Goal: Find contact information: Find contact information

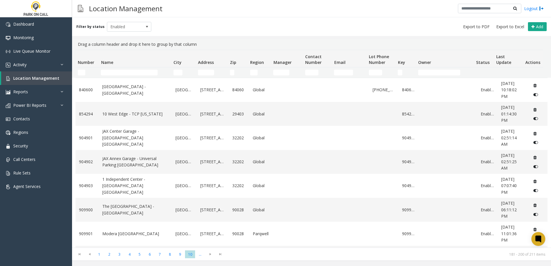
scroll to position [310, 0]
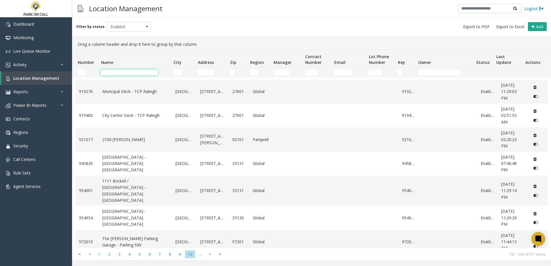
click at [110, 72] on input "Name Filter" at bounding box center [129, 73] width 57 height 6
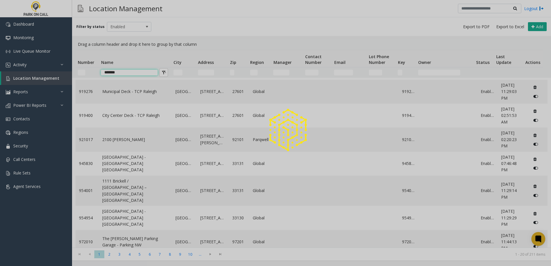
scroll to position [0, 0]
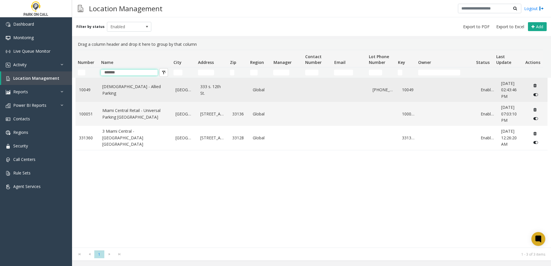
type input "*******"
click at [120, 89] on link "[DEMOGRAPHIC_DATA] - Allied Parking" at bounding box center [135, 90] width 66 height 13
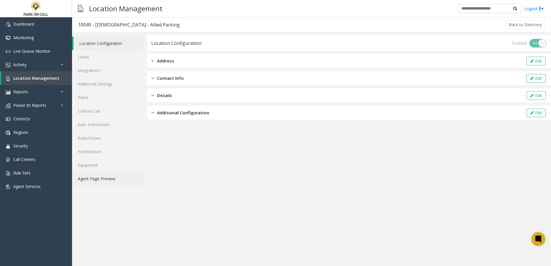
click at [104, 179] on link "Agent Page Preview" at bounding box center [108, 179] width 72 height 14
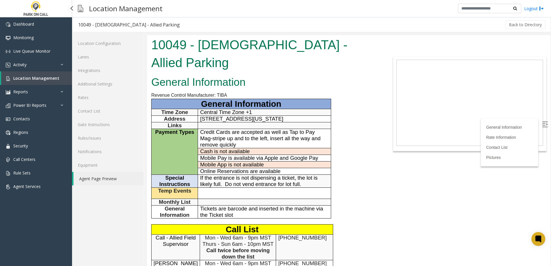
click at [42, 77] on span "Location Management" at bounding box center [36, 77] width 46 height 5
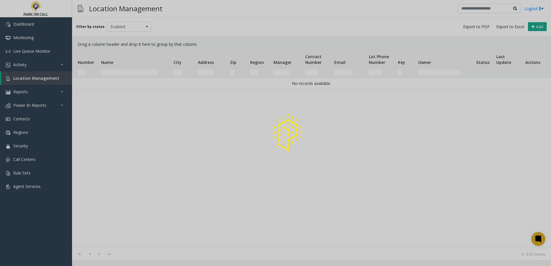
click at [131, 75] on div at bounding box center [275, 133] width 551 height 266
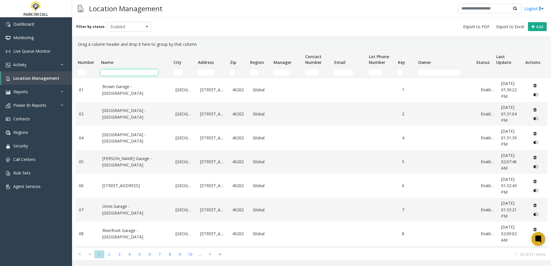
click at [118, 71] on input "Name Filter" at bounding box center [129, 73] width 57 height 6
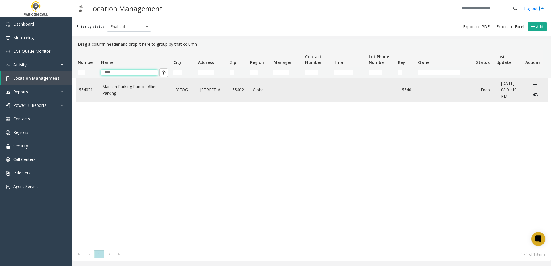
type input "****"
click at [113, 91] on link "MarTen Parking Ramp - Allied Parking" at bounding box center [135, 90] width 66 height 13
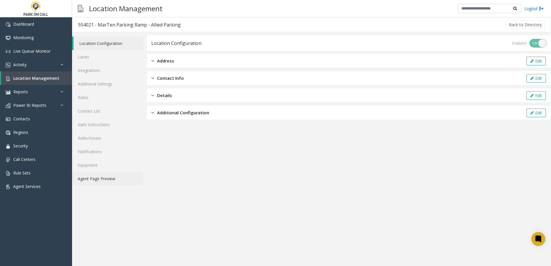
click at [109, 178] on link "Agent Page Preview" at bounding box center [108, 179] width 72 height 14
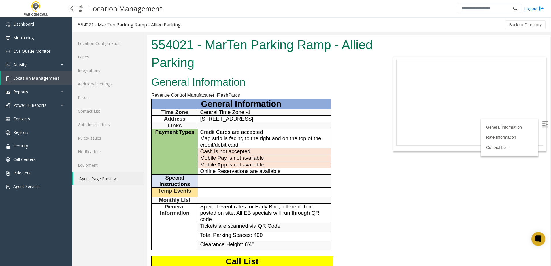
click at [44, 78] on span "Location Management" at bounding box center [36, 77] width 46 height 5
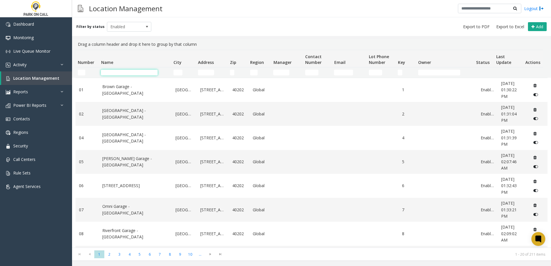
click at [131, 71] on input "Name Filter" at bounding box center [129, 73] width 57 height 6
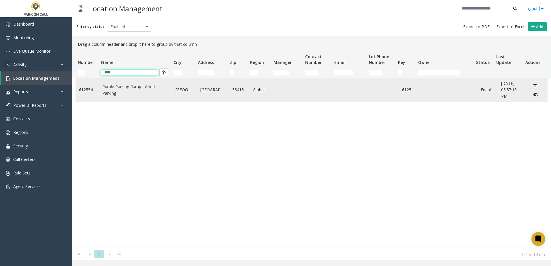
type input "****"
click at [129, 79] on td "Purple Parking Ramp - Allied Parking" at bounding box center [135, 90] width 73 height 24
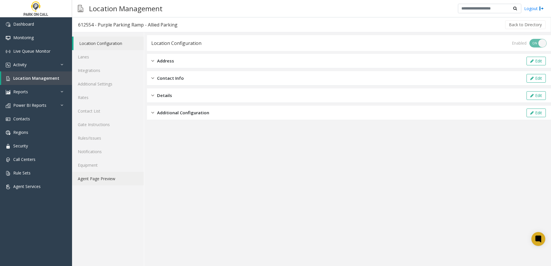
click at [105, 182] on link "Agent Page Preview" at bounding box center [108, 179] width 72 height 14
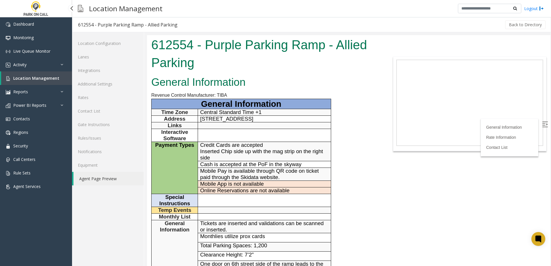
click at [36, 77] on span "Location Management" at bounding box center [36, 77] width 46 height 5
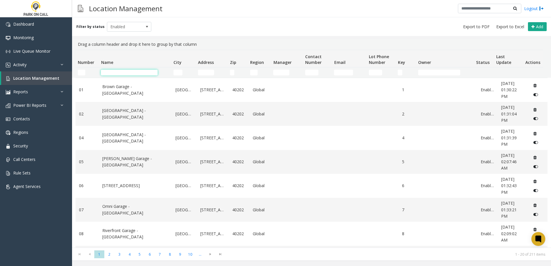
click at [145, 71] on input "Name Filter" at bounding box center [129, 73] width 57 height 6
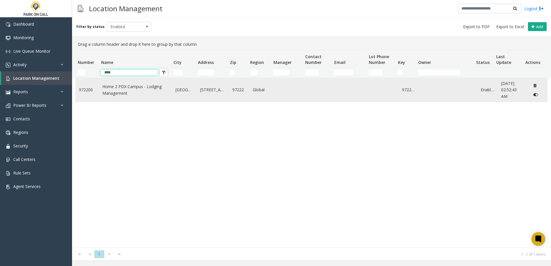
type input "****"
click at [120, 99] on td "Home 2 PDX Campus - Lodging Management" at bounding box center [135, 90] width 73 height 24
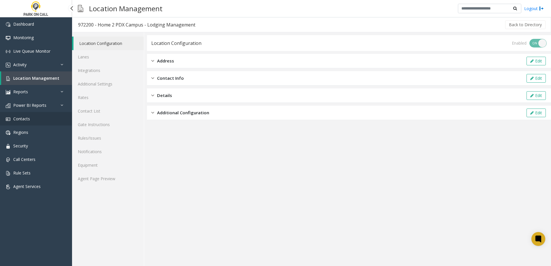
click at [31, 117] on link "Contacts" at bounding box center [36, 119] width 72 height 14
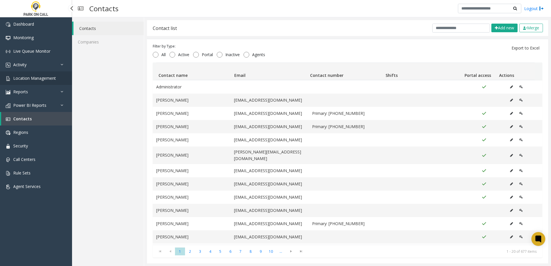
click at [44, 82] on link "Location Management" at bounding box center [36, 78] width 72 height 14
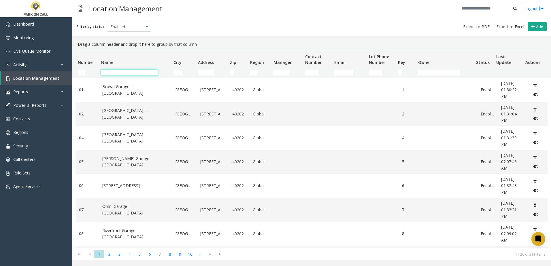
click at [145, 70] on input "Name Filter" at bounding box center [129, 73] width 57 height 6
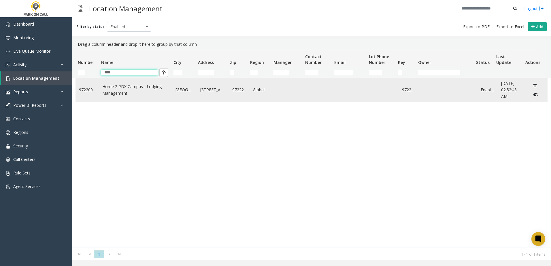
type input "****"
click at [134, 85] on link "Home 2 PDX Campus - Lodging Management" at bounding box center [135, 90] width 66 height 13
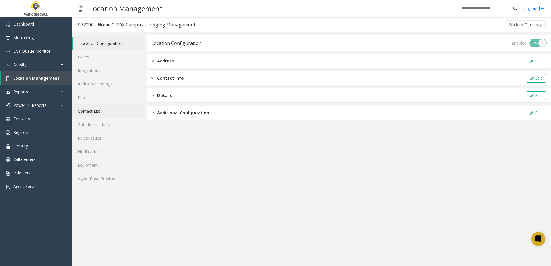
click at [98, 107] on link "Contact List" at bounding box center [108, 111] width 72 height 14
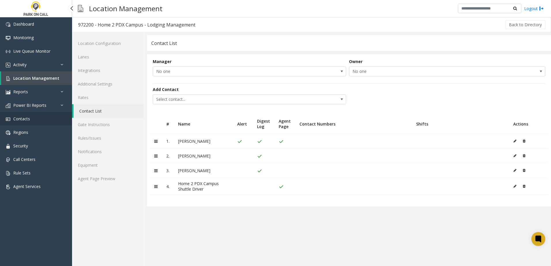
click at [33, 117] on link "Contacts" at bounding box center [36, 119] width 72 height 14
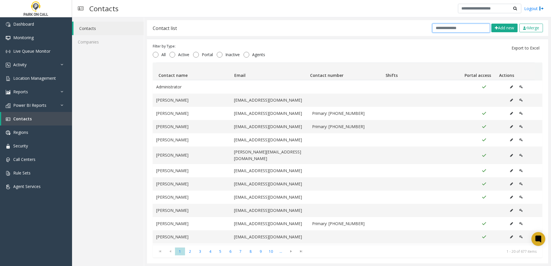
click at [442, 27] on input "text" at bounding box center [461, 28] width 58 height 9
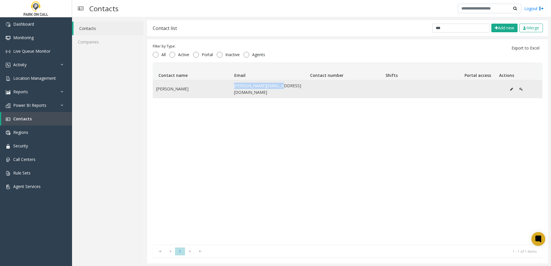
drag, startPoint x: 282, startPoint y: 88, endPoint x: 232, endPoint y: 88, distance: 49.6
click at [232, 88] on td "[PERSON_NAME][EMAIL_ADDRESS][DOMAIN_NAME]" at bounding box center [270, 89] width 78 height 18
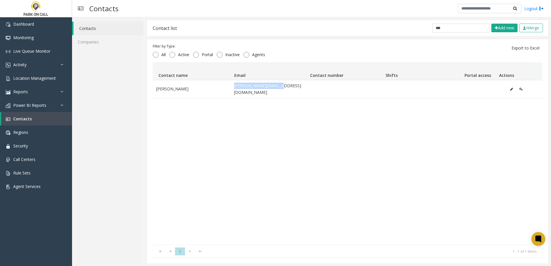
copy td "[PERSON_NAME][EMAIL_ADDRESS][DOMAIN_NAME]"
drag, startPoint x: 458, startPoint y: 26, endPoint x: 327, endPoint y: 16, distance: 131.2
click at [327, 16] on div "Contacts Logout Contacts Companies Contact list *** Add new Merge Filter by Typ…" at bounding box center [311, 133] width 479 height 266
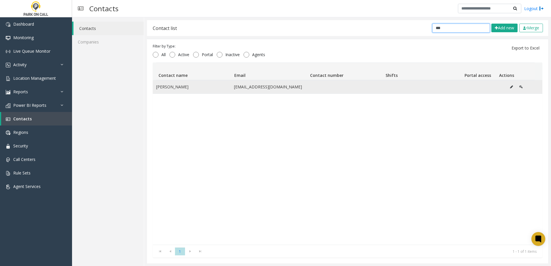
type input "***"
drag, startPoint x: 279, startPoint y: 87, endPoint x: 221, endPoint y: 85, distance: 58.5
click at [221, 85] on tr "[PERSON_NAME] [PERSON_NAME][EMAIL_ADDRESS][DOMAIN_NAME]" at bounding box center [348, 86] width 390 height 13
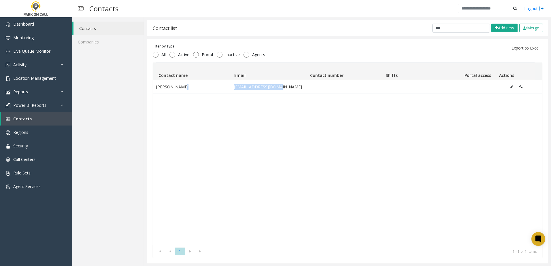
copy tr "[EMAIL_ADDRESS][DOMAIN_NAME]"
click at [33, 72] on link "Location Management" at bounding box center [36, 78] width 72 height 14
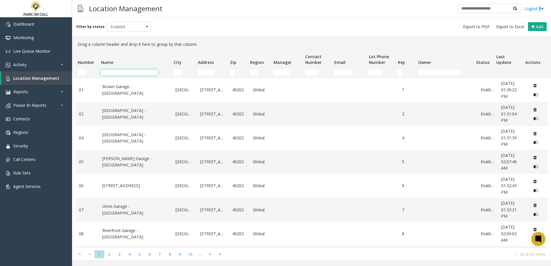
click at [133, 71] on input "Name Filter" at bounding box center [129, 73] width 57 height 6
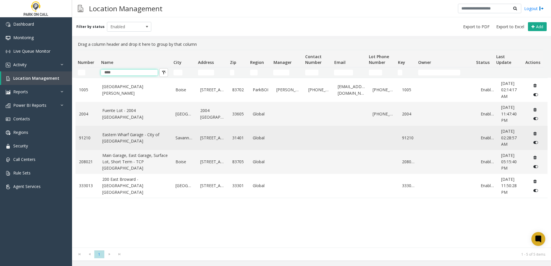
type input "****"
click at [122, 135] on link "Eastern Wharf Garage - City of [GEOGRAPHIC_DATA]" at bounding box center [135, 138] width 66 height 13
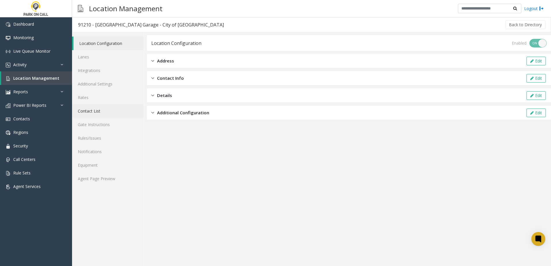
click at [95, 110] on link "Contact List" at bounding box center [108, 111] width 72 height 14
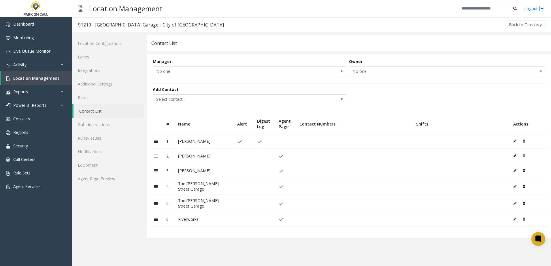
click at [210, 139] on td "[PERSON_NAME]" at bounding box center [203, 141] width 59 height 15
click at [515, 140] on icon at bounding box center [514, 140] width 3 height 3
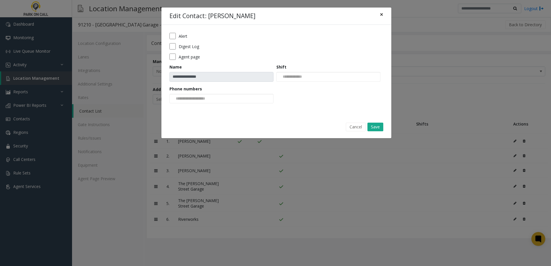
click at [383, 14] on span "×" at bounding box center [381, 14] width 3 height 8
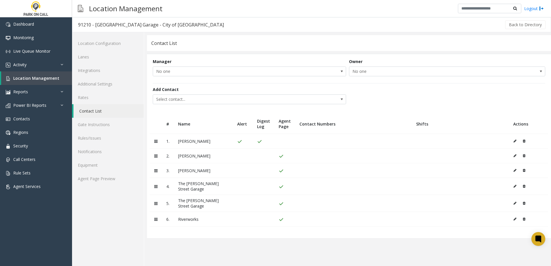
click at [242, 124] on th "Alert" at bounding box center [243, 124] width 20 height 20
drag, startPoint x: 242, startPoint y: 124, endPoint x: 183, endPoint y: 143, distance: 62.3
click at [190, 144] on td "[PERSON_NAME]" at bounding box center [203, 141] width 59 height 15
click at [156, 141] on icon at bounding box center [155, 141] width 3 height 4
click at [33, 120] on link "Contacts" at bounding box center [36, 119] width 72 height 14
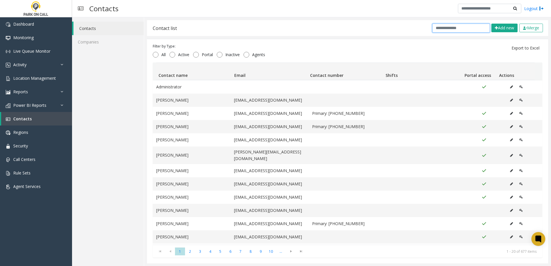
click at [448, 25] on input "text" at bounding box center [461, 28] width 58 height 9
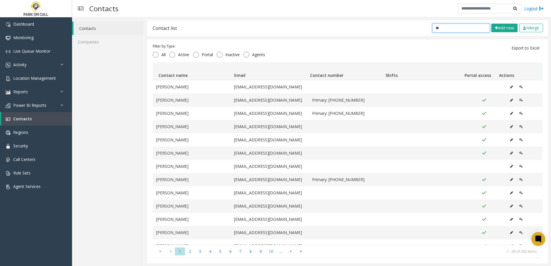
type input "*"
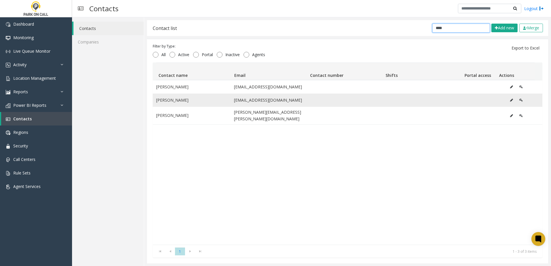
type input "****"
drag, startPoint x: 281, startPoint y: 100, endPoint x: 226, endPoint y: 101, distance: 55.0
click at [226, 101] on tr "[PERSON_NAME] [EMAIL_ADDRESS][DOMAIN_NAME]" at bounding box center [348, 100] width 390 height 13
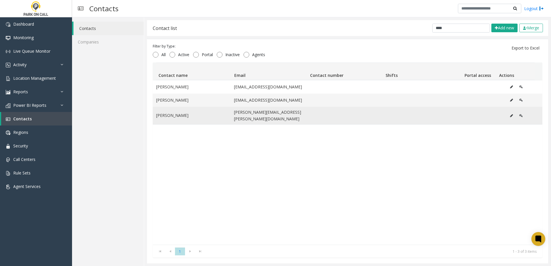
copy tr "[EMAIL_ADDRESS][DOMAIN_NAME]"
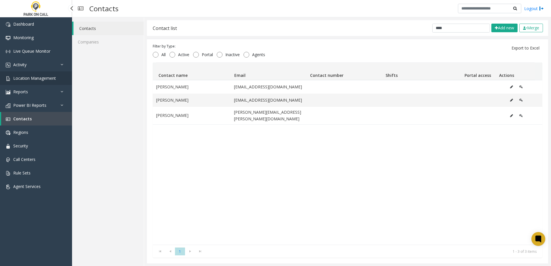
click at [52, 80] on span "Location Management" at bounding box center [34, 77] width 43 height 5
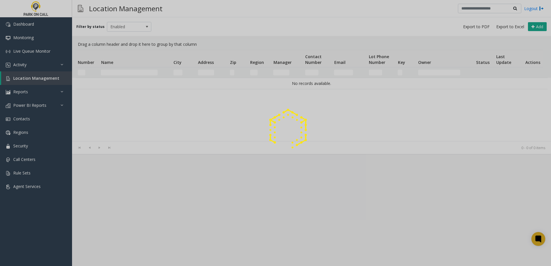
drag, startPoint x: 146, startPoint y: 71, endPoint x: 134, endPoint y: 70, distance: 11.8
click at [146, 71] on div at bounding box center [275, 133] width 551 height 266
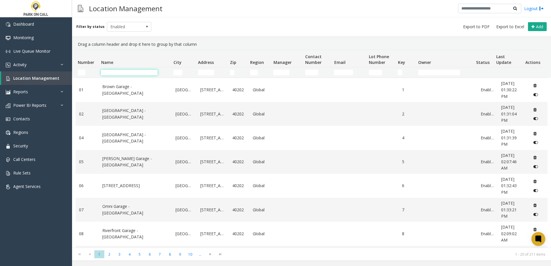
click at [130, 72] on input "Name Filter" at bounding box center [129, 73] width 57 height 6
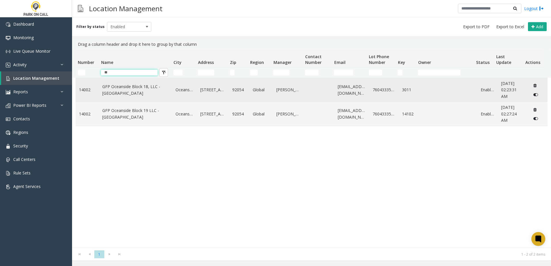
type input "**"
click at [126, 86] on link "GFP Oceanside Block 18, LLC - [GEOGRAPHIC_DATA]" at bounding box center [135, 90] width 66 height 13
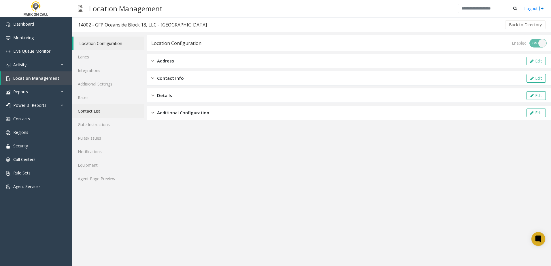
click at [100, 111] on link "Contact List" at bounding box center [108, 111] width 72 height 14
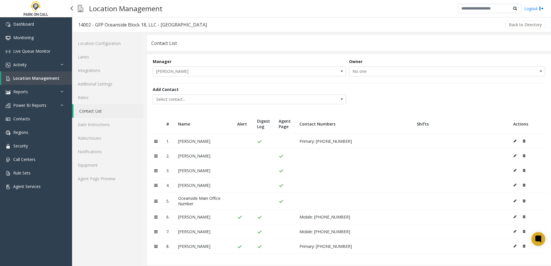
click at [33, 75] on span "Location Management" at bounding box center [36, 77] width 46 height 5
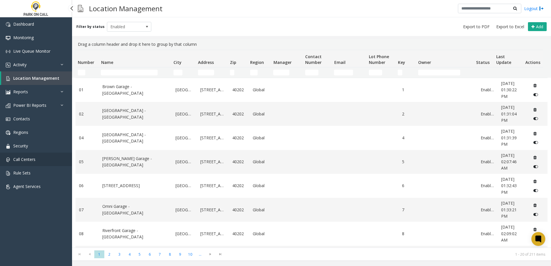
click at [28, 157] on span "Call Centers" at bounding box center [24, 159] width 22 height 5
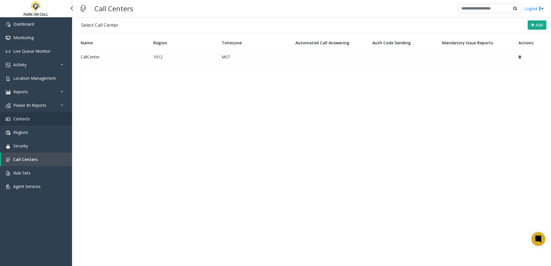
click at [30, 117] on link "Contacts" at bounding box center [36, 119] width 72 height 14
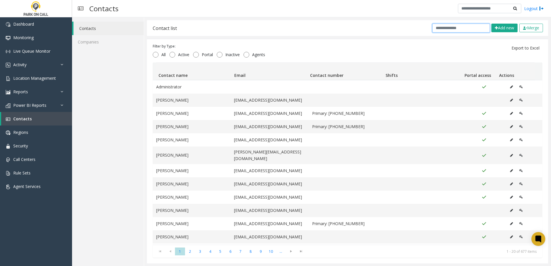
click at [446, 31] on input "text" at bounding box center [461, 28] width 58 height 9
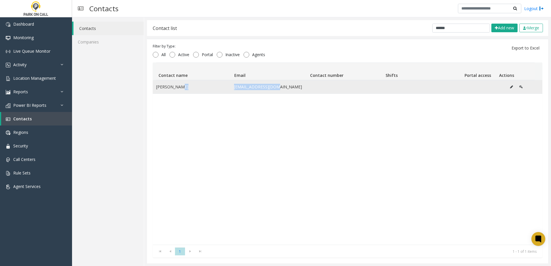
drag, startPoint x: 277, startPoint y: 88, endPoint x: 226, endPoint y: 89, distance: 50.1
click at [226, 89] on tr "[PERSON_NAME] [EMAIL_ADDRESS][DOMAIN_NAME]" at bounding box center [348, 86] width 390 height 13
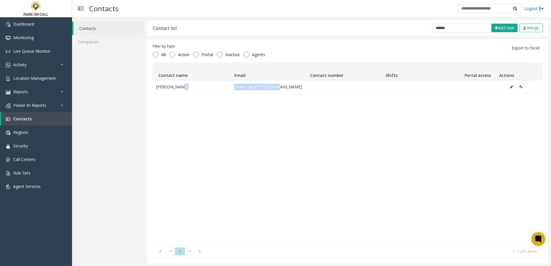
copy tr "[EMAIL_ADDRESS][DOMAIN_NAME]"
drag, startPoint x: 377, startPoint y: 31, endPoint x: 356, endPoint y: 30, distance: 20.5
click at [357, 31] on div "Contact list ****** Add new Merge" at bounding box center [347, 28] width 401 height 16
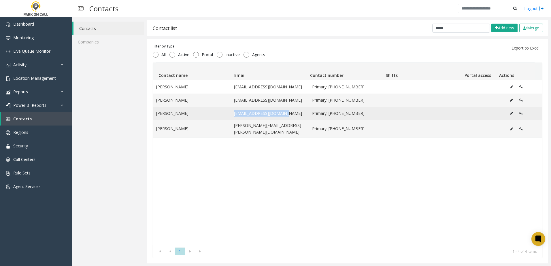
drag, startPoint x: 287, startPoint y: 114, endPoint x: 230, endPoint y: 114, distance: 57.3
click at [231, 114] on td "[EMAIL_ADDRESS][DOMAIN_NAME]" at bounding box center [270, 113] width 78 height 13
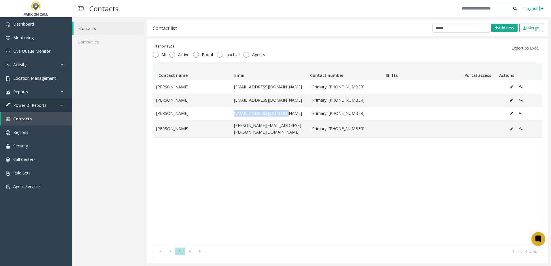
copy td "[EMAIL_ADDRESS][DOMAIN_NAME]"
drag, startPoint x: 445, startPoint y: 30, endPoint x: 371, endPoint y: 17, distance: 75.2
click at [371, 18] on div "Contact list ***** Add new Merge Filter by Type: All Active Portal Inactive Age…" at bounding box center [347, 141] width 407 height 249
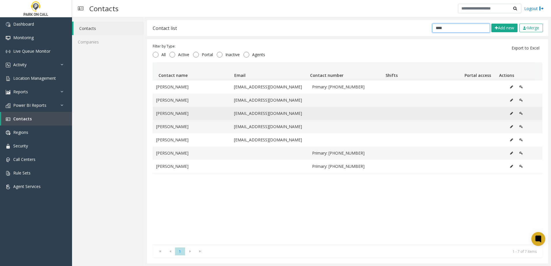
type input "****"
drag, startPoint x: 297, startPoint y: 113, endPoint x: 219, endPoint y: 117, distance: 78.2
click at [219, 117] on tr "[PERSON_NAME] [EMAIL_ADDRESS][DOMAIN_NAME]" at bounding box center [348, 113] width 390 height 13
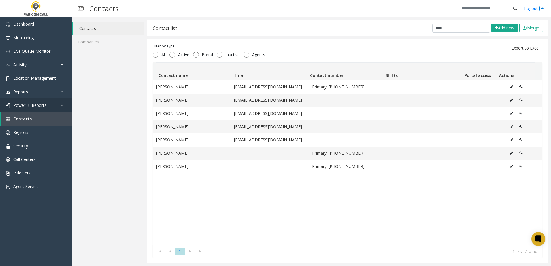
copy tr "[EMAIL_ADDRESS][DOMAIN_NAME]"
drag, startPoint x: 458, startPoint y: 28, endPoint x: 367, endPoint y: 24, distance: 92.0
click at [367, 24] on div "Contact list **** Add new Merge" at bounding box center [347, 28] width 401 height 16
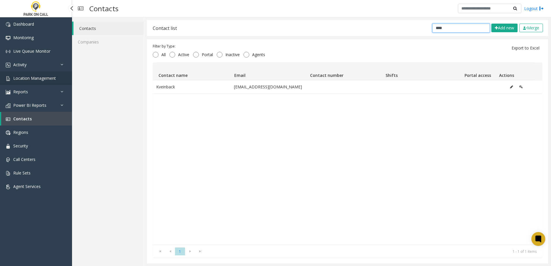
type input "****"
click at [38, 74] on link "Location Management" at bounding box center [36, 78] width 72 height 14
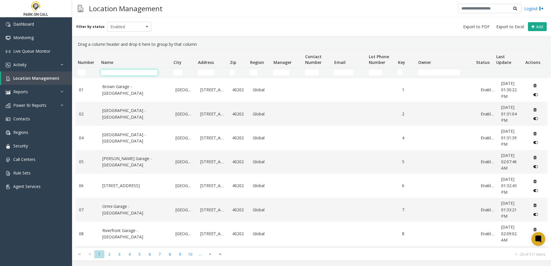
click at [140, 74] on input "Name Filter" at bounding box center [129, 73] width 57 height 6
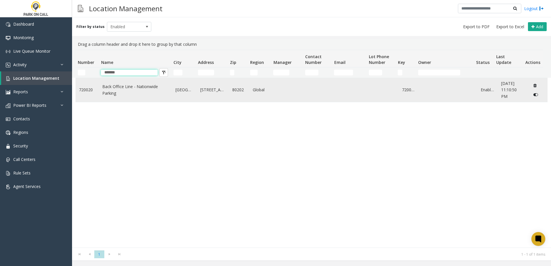
type input "*******"
click at [134, 88] on link "Back Office Line - Nationwide Parking" at bounding box center [135, 90] width 66 height 13
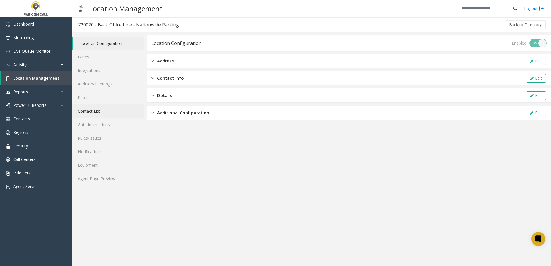
click at [95, 112] on link "Contact List" at bounding box center [108, 111] width 72 height 14
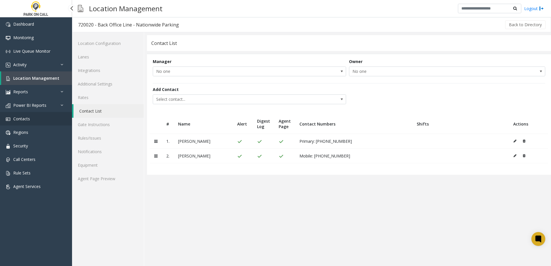
click at [37, 120] on link "Contacts" at bounding box center [36, 119] width 72 height 14
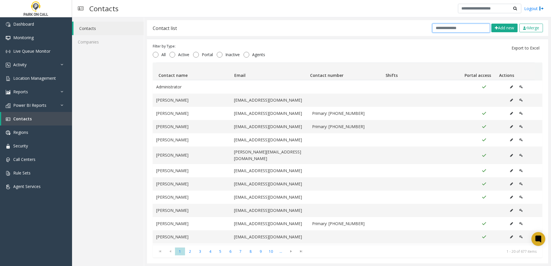
click at [442, 27] on input "text" at bounding box center [461, 28] width 58 height 9
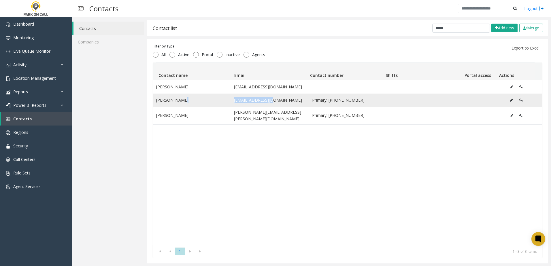
drag, startPoint x: 271, startPoint y: 100, endPoint x: 227, endPoint y: 100, distance: 43.2
click at [227, 100] on tr "[PERSON_NAME] [EMAIL_ADDRESS][DOMAIN_NAME] Primary: [PHONE_NUMBER]" at bounding box center [348, 100] width 390 height 13
copy tr "[EMAIL_ADDRESS][DOMAIN_NAME]"
drag, startPoint x: 445, startPoint y: 28, endPoint x: 386, endPoint y: 29, distance: 59.4
click at [386, 29] on div "Contact list ***** Add new Merge" at bounding box center [347, 28] width 401 height 16
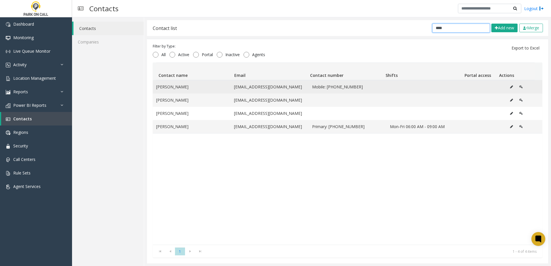
type input "****"
drag, startPoint x: 281, startPoint y: 87, endPoint x: 209, endPoint y: 87, distance: 72.3
click at [209, 87] on tr "[PERSON_NAME] [EMAIL_ADDRESS][DOMAIN_NAME] Mobile: [PHONE_NUMBER]" at bounding box center [348, 86] width 390 height 13
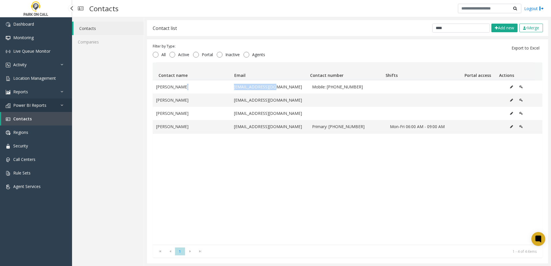
copy tr "[EMAIL_ADDRESS][DOMAIN_NAME]"
drag, startPoint x: 452, startPoint y: 28, endPoint x: 405, endPoint y: 31, distance: 47.4
click at [405, 31] on div "Contact list **** Add new Merge" at bounding box center [347, 28] width 401 height 16
click at [49, 79] on span "Location Management" at bounding box center [34, 77] width 43 height 5
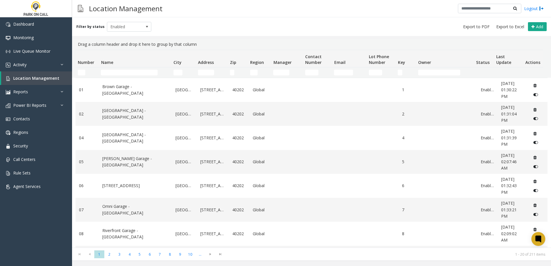
click at [131, 77] on td "Name Filter" at bounding box center [135, 72] width 72 height 10
click at [130, 72] on input "Name Filter" at bounding box center [129, 73] width 57 height 6
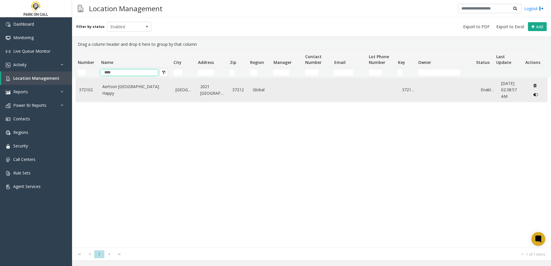
type input "****"
click at [126, 89] on link "Aertson [GEOGRAPHIC_DATA] Happy" at bounding box center [135, 90] width 66 height 13
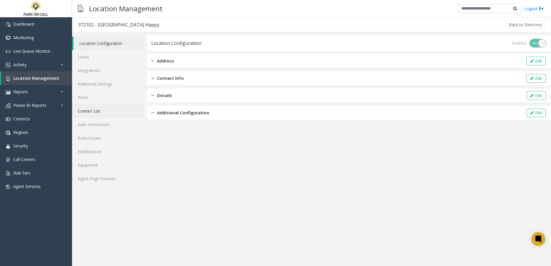
click at [93, 110] on link "Contact List" at bounding box center [108, 111] width 72 height 14
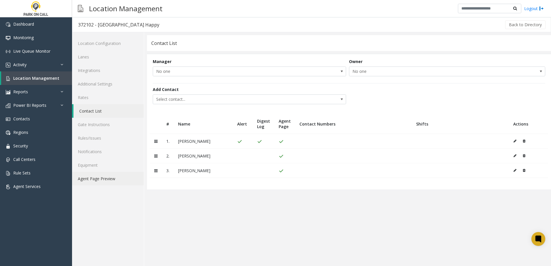
click at [123, 178] on link "Agent Page Preview" at bounding box center [108, 179] width 72 height 14
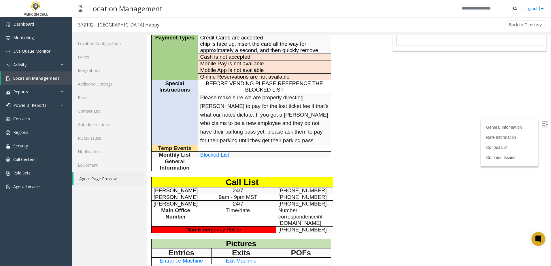
scroll to position [173, 0]
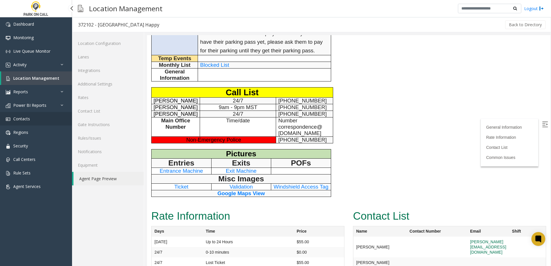
click at [30, 115] on link "Contacts" at bounding box center [36, 119] width 72 height 14
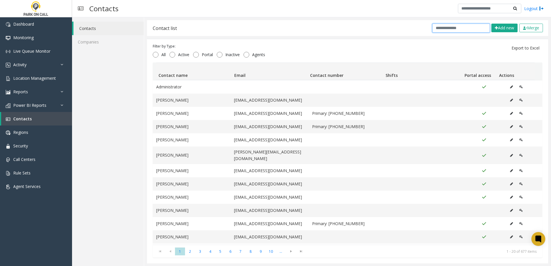
click at [439, 30] on input "text" at bounding box center [461, 28] width 58 height 9
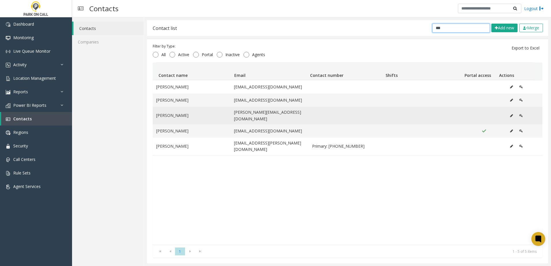
type input "***"
drag, startPoint x: 285, startPoint y: 113, endPoint x: 229, endPoint y: 114, distance: 55.9
click at [231, 114] on td "[PERSON_NAME][EMAIL_ADDRESS][DOMAIN_NAME]" at bounding box center [270, 116] width 78 height 18
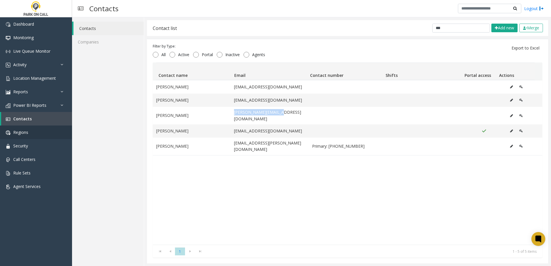
copy td "[PERSON_NAME][EMAIL_ADDRESS][DOMAIN_NAME]"
click at [43, 77] on span "Location Management" at bounding box center [34, 77] width 43 height 5
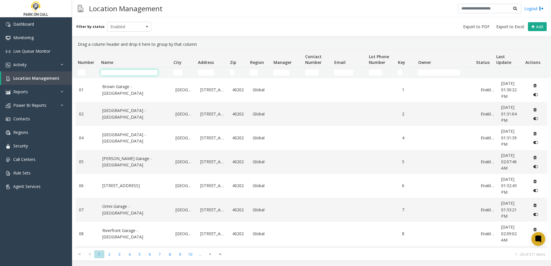
click at [122, 72] on input "Name Filter" at bounding box center [129, 73] width 57 height 6
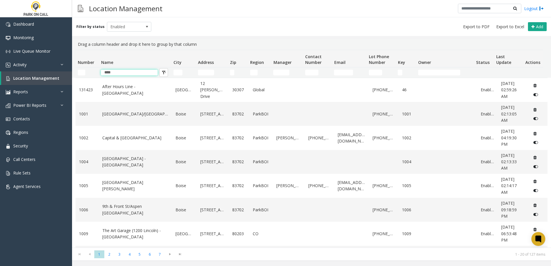
click at [133, 52] on th "Name" at bounding box center [135, 58] width 72 height 17
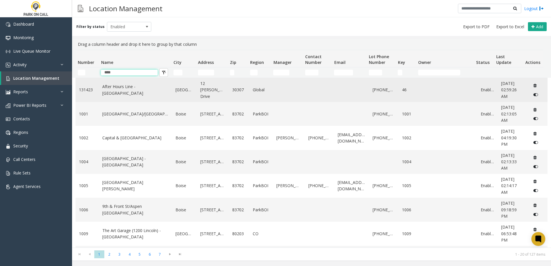
type input "****"
click at [106, 90] on link "After Hours Line - [GEOGRAPHIC_DATA]" at bounding box center [135, 90] width 66 height 13
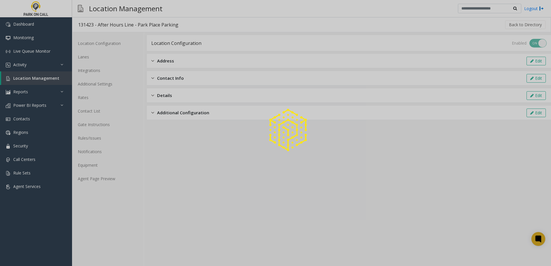
click at [104, 177] on div at bounding box center [275, 133] width 551 height 266
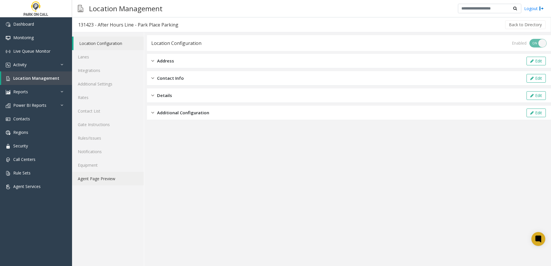
click at [102, 179] on link "Agent Page Preview" at bounding box center [108, 179] width 72 height 14
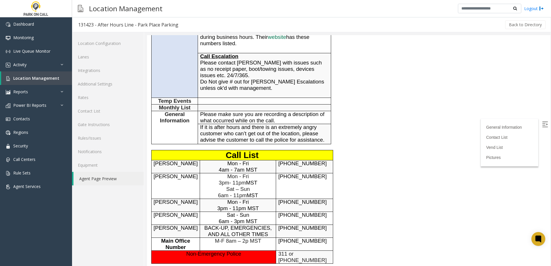
scroll to position [173, 0]
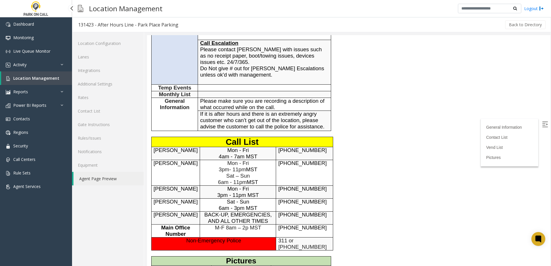
click at [40, 77] on span "Location Management" at bounding box center [36, 77] width 46 height 5
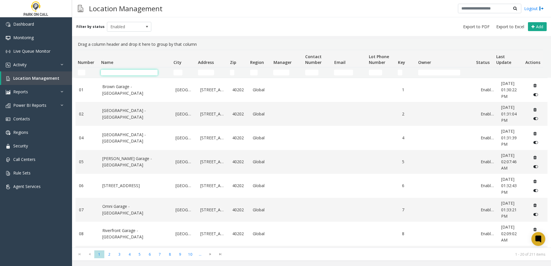
click at [132, 72] on input "Name Filter" at bounding box center [129, 73] width 57 height 6
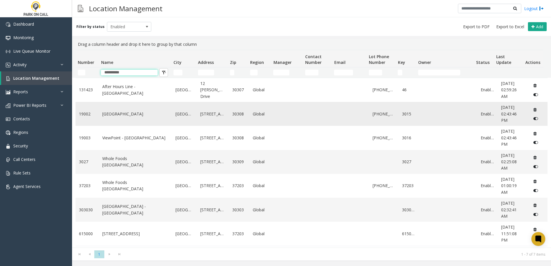
type input "**********"
click at [115, 113] on link "[GEOGRAPHIC_DATA]" at bounding box center [135, 114] width 66 height 6
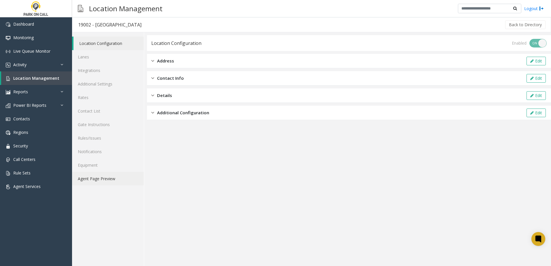
click at [95, 181] on link "Agent Page Preview" at bounding box center [108, 179] width 72 height 14
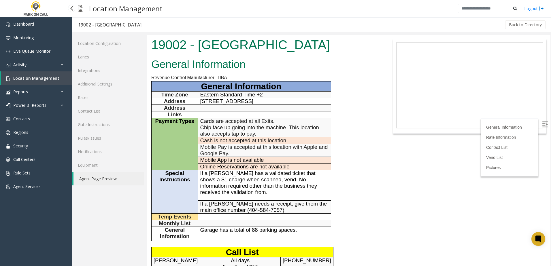
click at [50, 78] on span "Location Management" at bounding box center [36, 77] width 46 height 5
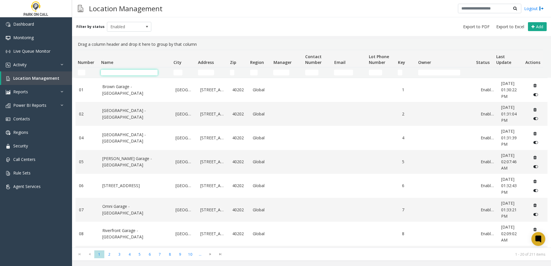
click at [141, 73] on input "Name Filter" at bounding box center [129, 73] width 57 height 6
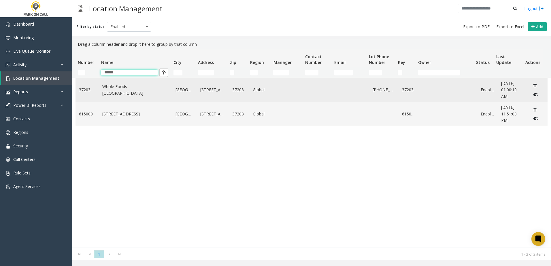
type input "******"
click at [142, 95] on link "Whole Foods [GEOGRAPHIC_DATA]" at bounding box center [135, 90] width 66 height 13
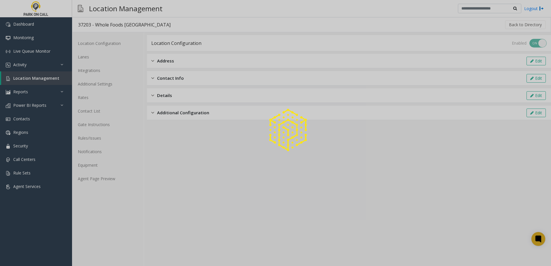
click at [113, 178] on div at bounding box center [275, 133] width 551 height 266
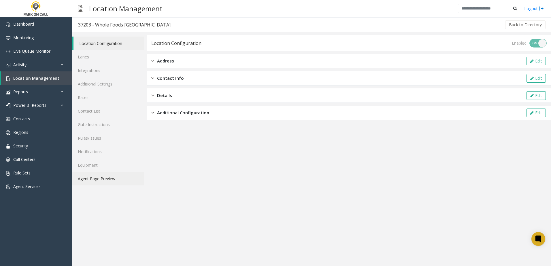
click at [112, 179] on link "Agent Page Preview" at bounding box center [108, 179] width 72 height 14
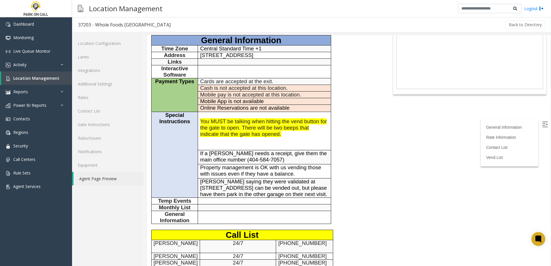
scroll to position [144, 0]
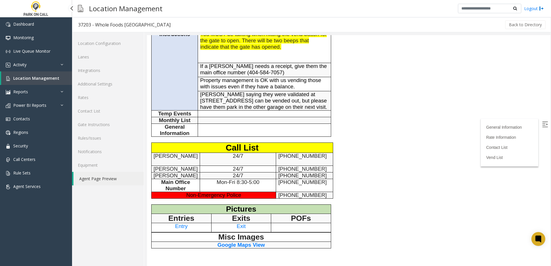
click at [46, 76] on span "Location Management" at bounding box center [36, 77] width 46 height 5
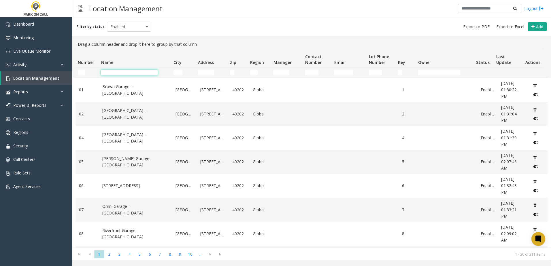
click at [143, 71] on input "Name Filter" at bounding box center [129, 73] width 57 height 6
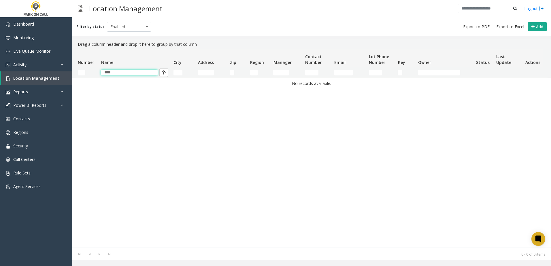
type input "****"
drag, startPoint x: 143, startPoint y: 75, endPoint x: 136, endPoint y: 73, distance: 7.3
click at [136, 73] on td "****" at bounding box center [135, 72] width 72 height 10
click at [41, 120] on link "Contacts" at bounding box center [36, 119] width 72 height 14
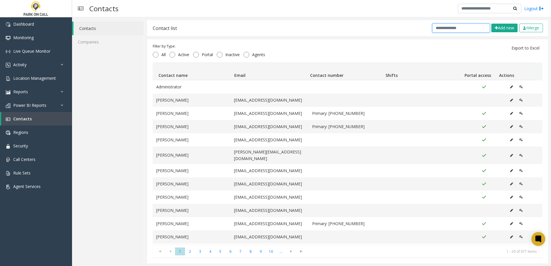
click at [464, 31] on input "text" at bounding box center [461, 28] width 58 height 9
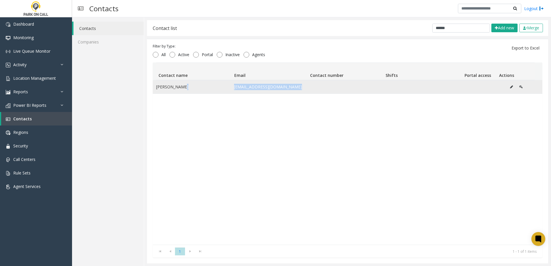
drag, startPoint x: 327, startPoint y: 84, endPoint x: 223, endPoint y: 83, distance: 104.0
click at [223, 83] on tr "[PERSON_NAME] [EMAIL_ADDRESS][DOMAIN_NAME]" at bounding box center [348, 86] width 390 height 13
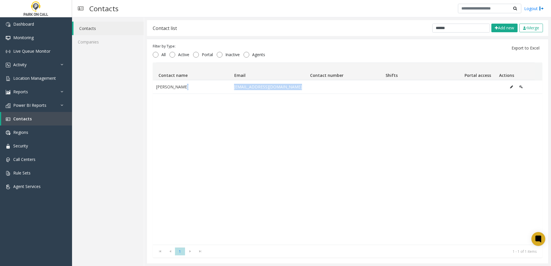
copy tr "[EMAIL_ADDRESS][DOMAIN_NAME]"
drag, startPoint x: 465, startPoint y: 29, endPoint x: 353, endPoint y: 21, distance: 112.3
click at [353, 22] on div "Contact list ****** Add new Merge" at bounding box center [347, 28] width 401 height 16
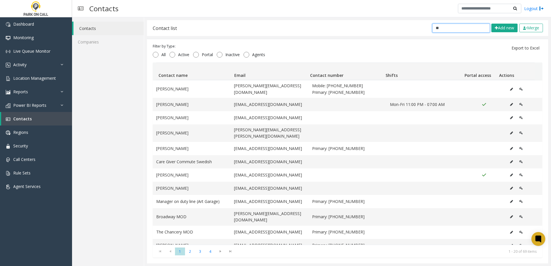
drag, startPoint x: 432, startPoint y: 26, endPoint x: 418, endPoint y: 21, distance: 14.3
click at [420, 23] on div "Contact list ** Add new Merge" at bounding box center [347, 28] width 401 height 16
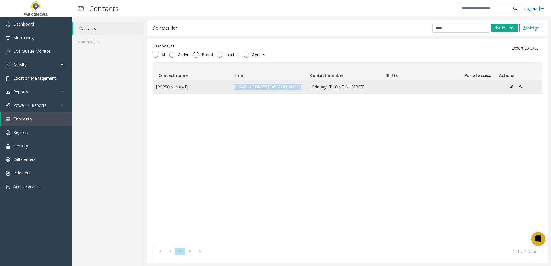
drag, startPoint x: 294, startPoint y: 86, endPoint x: 226, endPoint y: 86, distance: 67.4
click at [226, 86] on tr "[PERSON_NAME] [EMAIL_ADDRESS][DOMAIN_NAME] Primary: [PHONE_NUMBER]" at bounding box center [348, 86] width 390 height 13
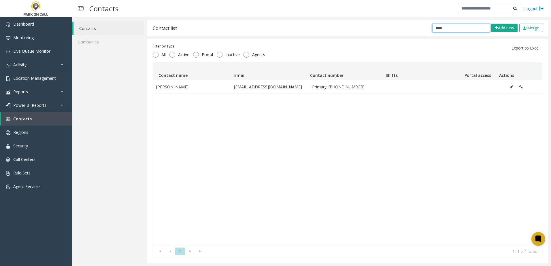
drag, startPoint x: 448, startPoint y: 31, endPoint x: 356, endPoint y: 29, distance: 92.5
click at [356, 30] on div "Contact list **** Add new Merge" at bounding box center [347, 28] width 401 height 16
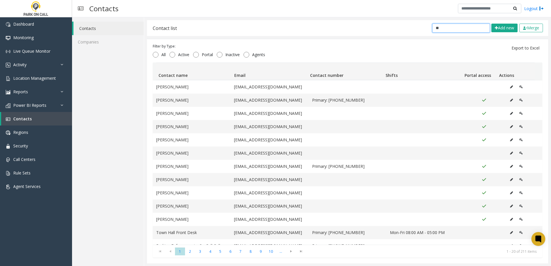
type input "*"
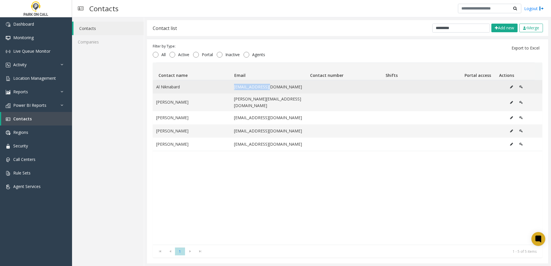
drag, startPoint x: 271, startPoint y: 88, endPoint x: 222, endPoint y: 89, distance: 49.0
click at [222, 89] on tr "Al Niknabard [EMAIL_ADDRESS][DOMAIN_NAME]" at bounding box center [348, 86] width 390 height 13
drag, startPoint x: 157, startPoint y: 86, endPoint x: 182, endPoint y: 85, distance: 25.4
click at [182, 85] on td "Al Niknabard" at bounding box center [192, 86] width 78 height 13
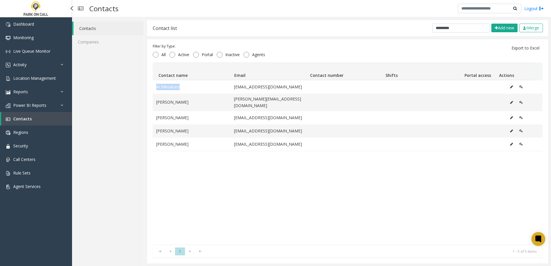
click at [24, 119] on span "Contacts" at bounding box center [22, 118] width 18 height 5
click at [449, 27] on input "*********" at bounding box center [461, 28] width 58 height 9
drag, startPoint x: 436, startPoint y: 31, endPoint x: 356, endPoint y: 23, distance: 80.5
click at [373, 25] on div "Contact list ********* Add new Merge" at bounding box center [347, 28] width 401 height 16
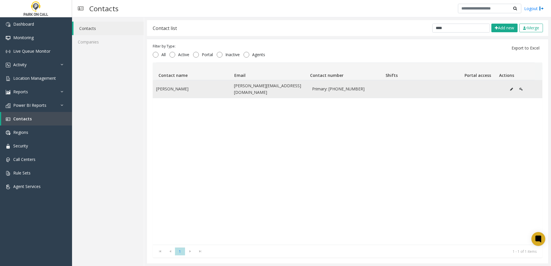
drag, startPoint x: 279, startPoint y: 86, endPoint x: 225, endPoint y: 87, distance: 54.5
click at [225, 87] on tr "[PERSON_NAME] [PERSON_NAME][EMAIL_ADDRESS][DOMAIN_NAME] Primary: [PHONE_NUMBER]" at bounding box center [348, 89] width 390 height 18
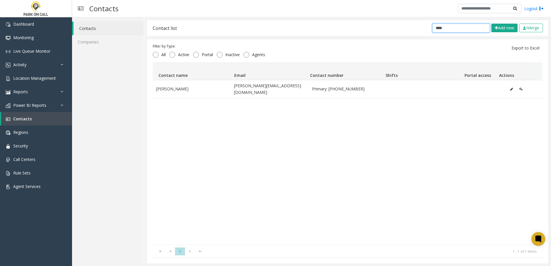
click at [451, 27] on input "****" at bounding box center [461, 28] width 58 height 9
drag, startPoint x: 434, startPoint y: 28, endPoint x: 403, endPoint y: 29, distance: 30.8
click at [404, 29] on div "Contact list **** Add new Merge" at bounding box center [347, 28] width 401 height 16
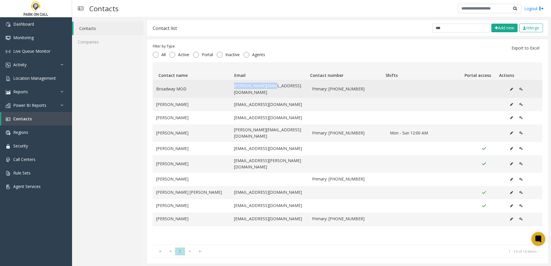
drag, startPoint x: 280, startPoint y: 88, endPoint x: 211, endPoint y: 85, distance: 68.6
click at [211, 85] on tr "Broadway MOD [PERSON_NAME][EMAIL_ADDRESS][DOMAIN_NAME] Primary: [PHONE_NUMBER]" at bounding box center [348, 89] width 390 height 18
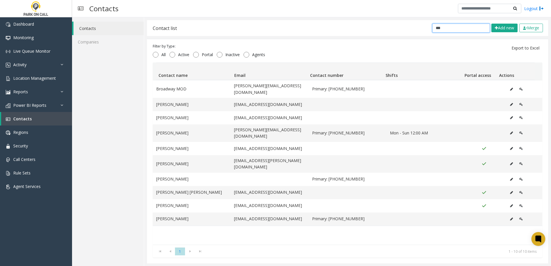
drag, startPoint x: 440, startPoint y: 27, endPoint x: 395, endPoint y: 23, distance: 45.7
click at [411, 25] on div "Contact list *** Add new Merge" at bounding box center [347, 28] width 401 height 16
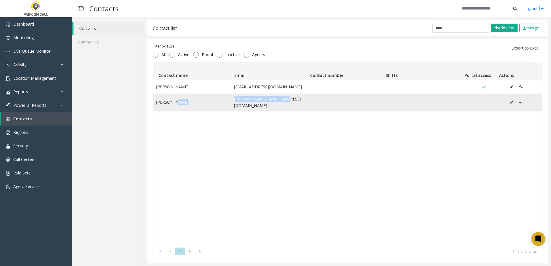
drag, startPoint x: 288, startPoint y: 97, endPoint x: 215, endPoint y: 97, distance: 72.9
click at [215, 97] on tr "[PERSON_NAME] [PERSON_NAME][EMAIL_ADDRESS][DOMAIN_NAME]" at bounding box center [348, 103] width 390 height 18
drag, startPoint x: 451, startPoint y: 28, endPoint x: 387, endPoint y: 29, distance: 64.5
click at [387, 30] on div "Contact list **** Add new Merge" at bounding box center [347, 28] width 401 height 16
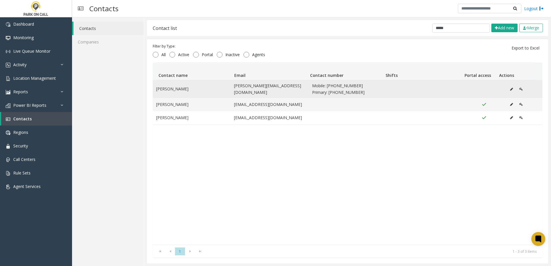
drag, startPoint x: 274, startPoint y: 86, endPoint x: 226, endPoint y: 88, distance: 47.9
click at [226, 88] on tr "[PERSON_NAME] [PERSON_NAME][EMAIL_ADDRESS][DOMAIN_NAME] Mobile: [PHONE_NUMBER] …" at bounding box center [348, 89] width 390 height 18
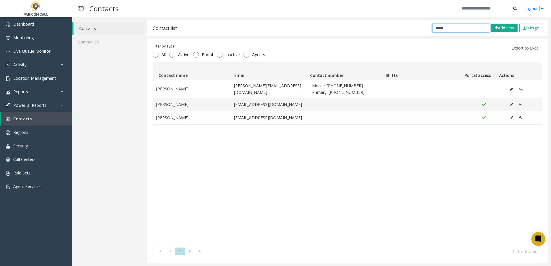
drag, startPoint x: 444, startPoint y: 27, endPoint x: 373, endPoint y: 17, distance: 72.2
click at [372, 19] on div "Contact list ***** Add new Merge Filter by Type: All Active Portal Inactive Age…" at bounding box center [347, 141] width 407 height 249
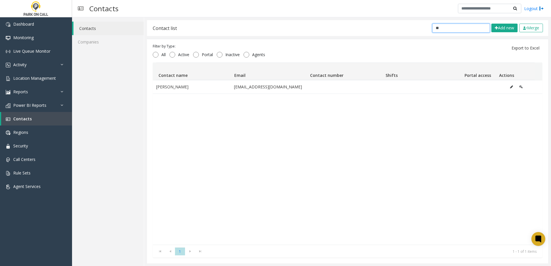
type input "*"
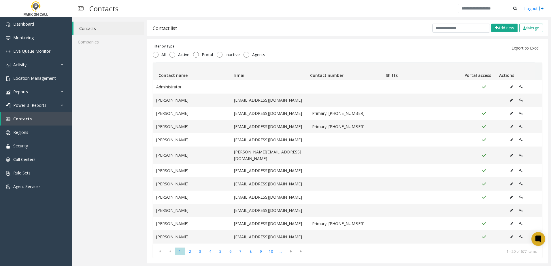
drag, startPoint x: 110, startPoint y: 114, endPoint x: 135, endPoint y: 100, distance: 28.2
click at [110, 114] on div "Contacts Companies" at bounding box center [108, 141] width 72 height 249
click at [450, 25] on input "text" at bounding box center [461, 28] width 58 height 9
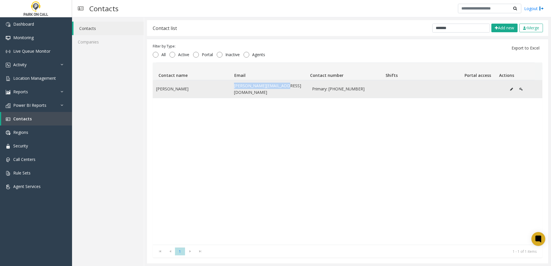
drag, startPoint x: 292, startPoint y: 89, endPoint x: 225, endPoint y: 84, distance: 66.7
click at [225, 84] on tr "[PERSON_NAME] [PERSON_NAME][EMAIL_ADDRESS][DOMAIN_NAME] Primary: [PHONE_NUMBER]" at bounding box center [348, 89] width 390 height 18
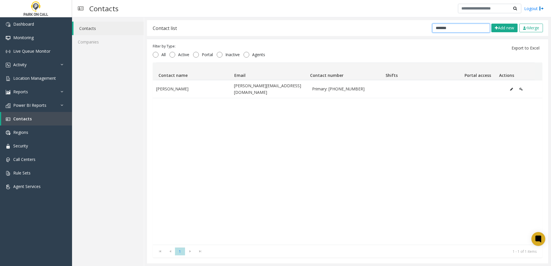
drag, startPoint x: 450, startPoint y: 26, endPoint x: 329, endPoint y: 24, distance: 121.6
click at [327, 25] on div "Contact list ******* Add new Merge" at bounding box center [347, 28] width 401 height 16
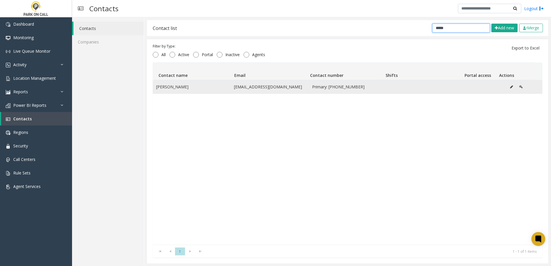
type input "*****"
drag, startPoint x: 287, startPoint y: 84, endPoint x: 206, endPoint y: 87, distance: 81.0
click at [206, 87] on tr "[PERSON_NAME] [EMAIL_ADDRESS][DOMAIN_NAME] Primary: [PHONE_NUMBER]" at bounding box center [348, 86] width 390 height 13
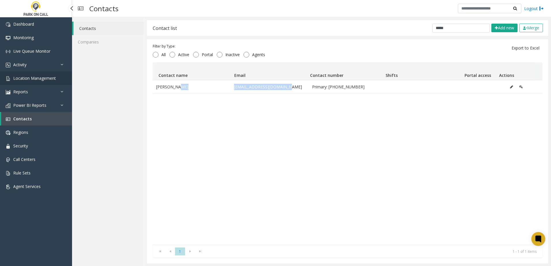
click at [37, 80] on span "Location Management" at bounding box center [34, 77] width 43 height 5
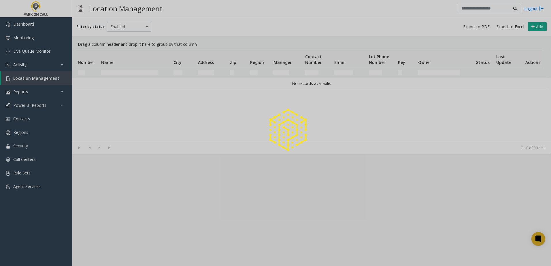
click at [118, 69] on div at bounding box center [275, 133] width 551 height 266
click at [117, 71] on div at bounding box center [275, 133] width 551 height 266
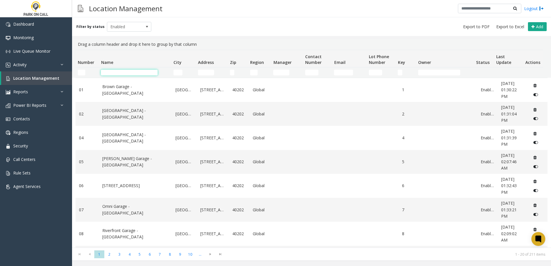
click at [119, 73] on input "Name Filter" at bounding box center [129, 73] width 57 height 6
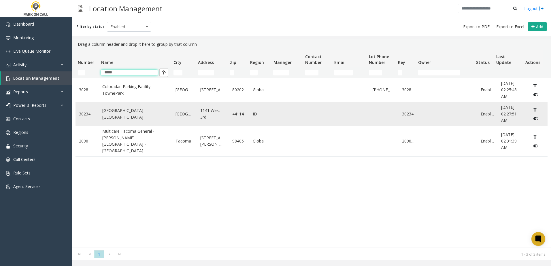
type input "*****"
click at [118, 118] on link "[GEOGRAPHIC_DATA] - [GEOGRAPHIC_DATA]" at bounding box center [135, 113] width 66 height 13
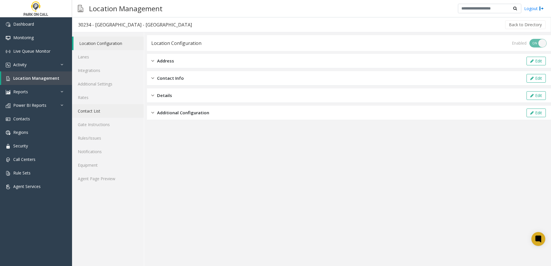
click at [92, 113] on link "Contact List" at bounding box center [108, 111] width 72 height 14
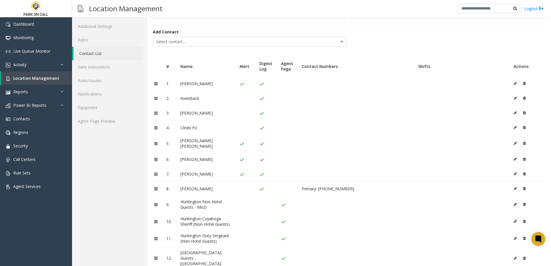
scroll to position [65, 0]
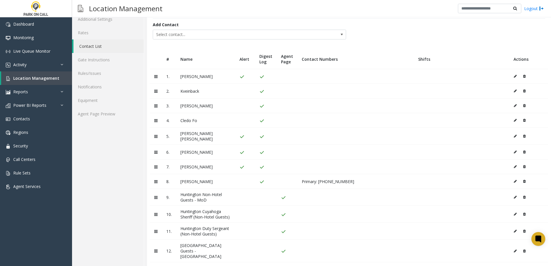
click at [117, 195] on div "Location Configuration Lanes Integrations Additional Settings Rates Contact Lis…" at bounding box center [108, 120] width 72 height 307
click at [38, 77] on span "Location Management" at bounding box center [36, 77] width 46 height 5
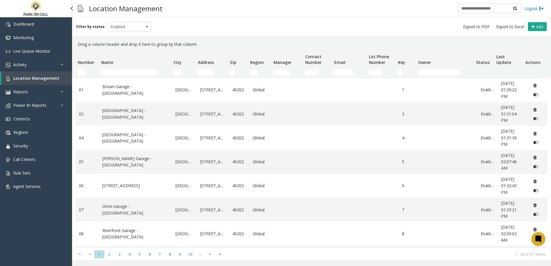
click at [31, 78] on span "Location Management" at bounding box center [36, 77] width 46 height 5
click at [115, 71] on input "Name Filter" at bounding box center [129, 73] width 57 height 6
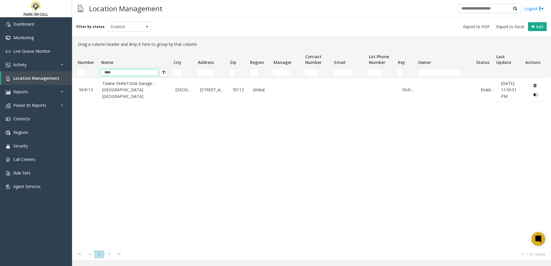
type input "****"
drag, startPoint x: 92, startPoint y: 137, endPoint x: 100, endPoint y: 114, distance: 24.6
click at [92, 137] on div "504113 Tulane SARATOGA Garage - [GEOGRAPHIC_DATA] [GEOGRAPHIC_DATA] [GEOGRAPHIC…" at bounding box center [311, 163] width 472 height 170
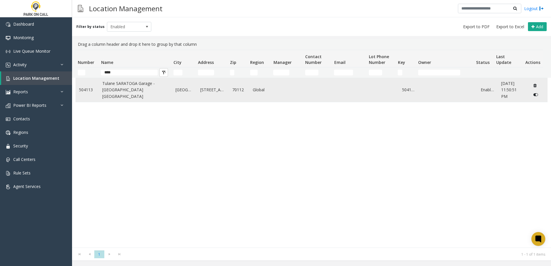
click at [108, 95] on link "Tulane SARATOGA Garage - [GEOGRAPHIC_DATA] [GEOGRAPHIC_DATA]" at bounding box center [135, 89] width 66 height 19
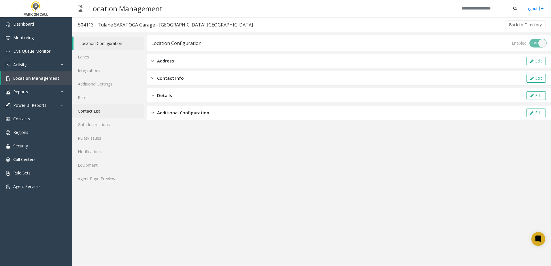
click at [108, 114] on link "Contact List" at bounding box center [108, 111] width 72 height 14
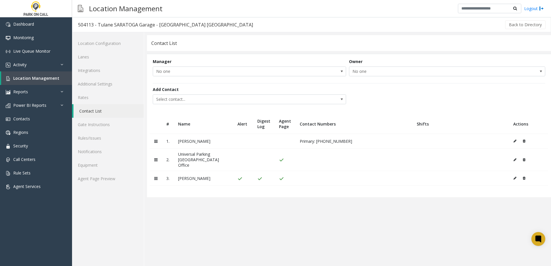
click at [195, 219] on app-contact-list "Contact List Manager No one Owner No one Add Contact Select contact... # Name A…" at bounding box center [349, 150] width 404 height 231
click at [24, 118] on span "Contacts" at bounding box center [21, 118] width 17 height 5
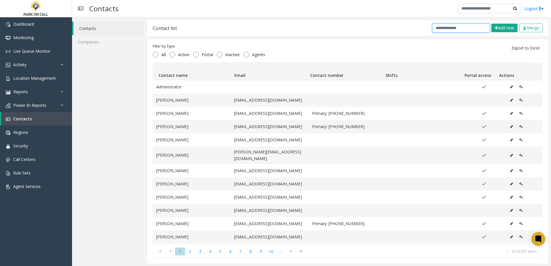
click at [432, 26] on input "text" at bounding box center [461, 28] width 58 height 9
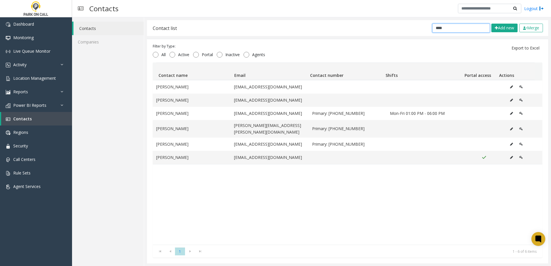
drag, startPoint x: 443, startPoint y: 28, endPoint x: 402, endPoint y: 27, distance: 40.6
click at [402, 27] on div "Contact list **** Add new Merge" at bounding box center [347, 28] width 401 height 16
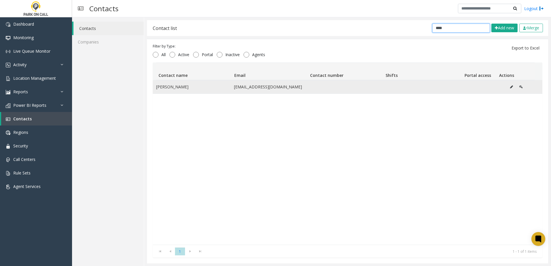
type input "****"
drag, startPoint x: 293, startPoint y: 87, endPoint x: 223, endPoint y: 84, distance: 69.8
click at [223, 84] on tr "[PERSON_NAME] [EMAIL_ADDRESS][DOMAIN_NAME]" at bounding box center [348, 86] width 390 height 13
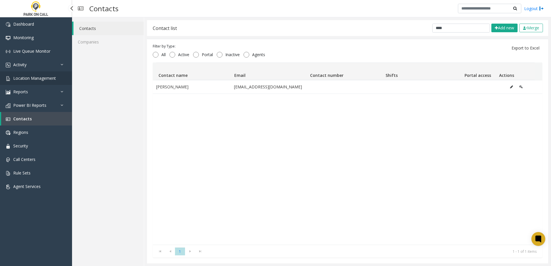
click at [42, 78] on span "Location Management" at bounding box center [34, 77] width 43 height 5
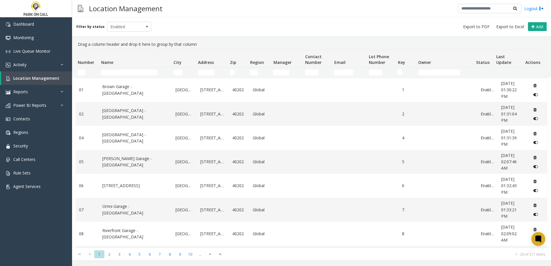
click at [109, 67] on td "Name Filter" at bounding box center [135, 72] width 72 height 10
click at [110, 71] on input "Name Filter" at bounding box center [129, 73] width 57 height 6
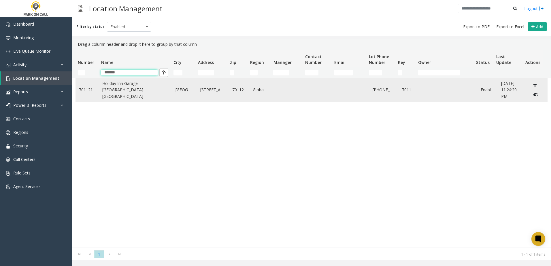
type input "*******"
click at [133, 95] on link "Holiday Inn Garage - [GEOGRAPHIC_DATA] [GEOGRAPHIC_DATA]" at bounding box center [135, 89] width 66 height 19
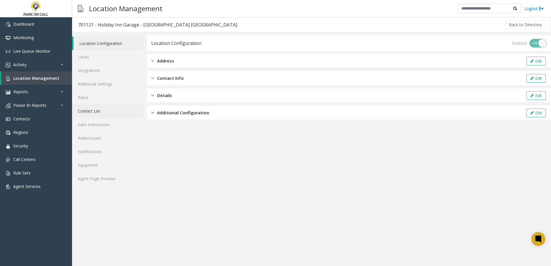
click at [95, 111] on link "Contact List" at bounding box center [108, 111] width 72 height 14
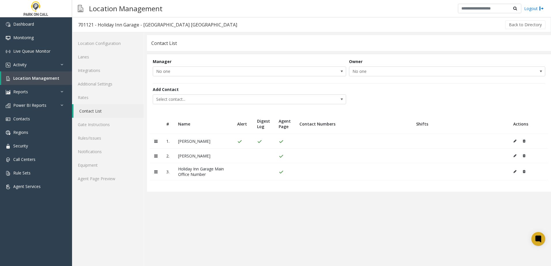
click at [219, 229] on app-contact-list "Contact List Manager No one Owner No one Add Contact Select contact... # Name A…" at bounding box center [349, 150] width 404 height 231
click at [30, 78] on span "Location Management" at bounding box center [36, 77] width 46 height 5
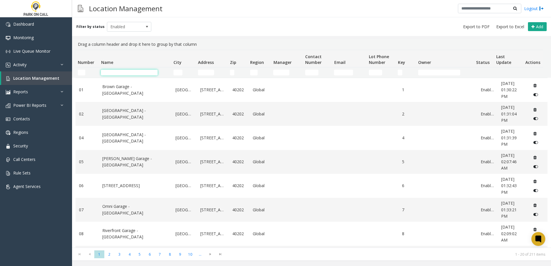
click at [129, 73] on input "Name Filter" at bounding box center [129, 73] width 57 height 6
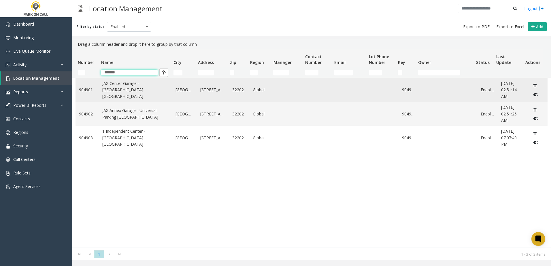
type input "*******"
click at [124, 91] on link "JAX Center Garage - [GEOGRAPHIC_DATA] [GEOGRAPHIC_DATA]" at bounding box center [135, 89] width 66 height 19
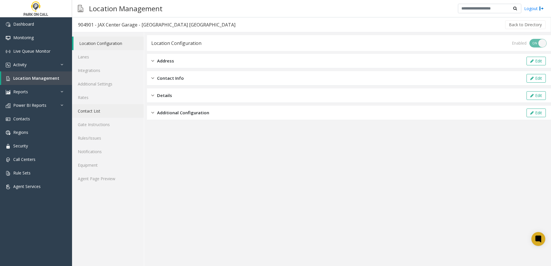
click at [97, 111] on link "Contact List" at bounding box center [108, 111] width 72 height 14
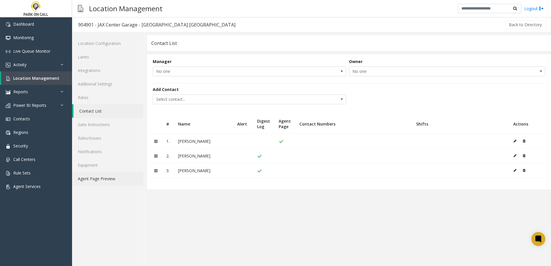
drag, startPoint x: 111, startPoint y: 179, endPoint x: 130, endPoint y: 181, distance: 19.7
click at [111, 179] on link "Agent Page Preview" at bounding box center [108, 179] width 72 height 14
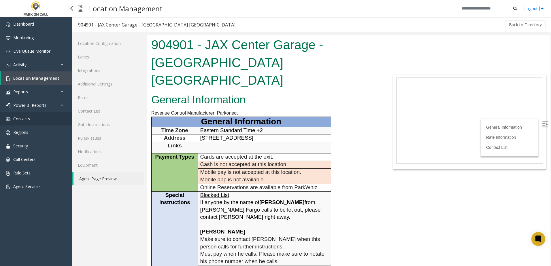
click at [35, 120] on link "Contacts" at bounding box center [36, 119] width 72 height 14
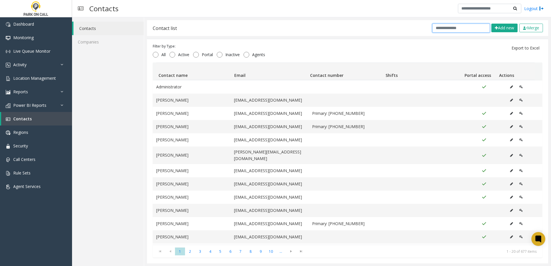
click at [452, 27] on input "text" at bounding box center [461, 28] width 58 height 9
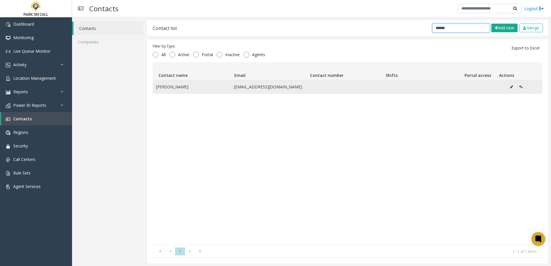
type input "******"
click at [510, 88] on icon "Data table" at bounding box center [511, 86] width 3 height 3
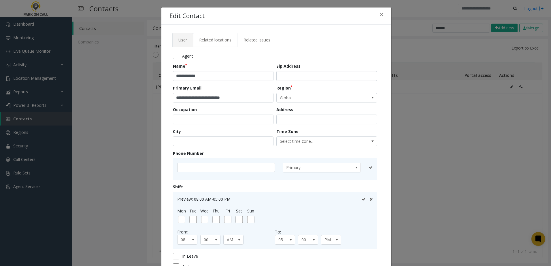
click at [216, 36] on link "Related locations" at bounding box center [215, 40] width 44 height 14
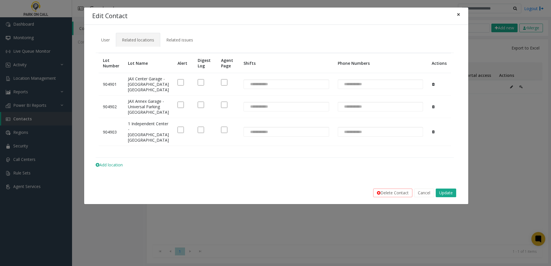
click at [457, 14] on span "×" at bounding box center [458, 14] width 3 height 8
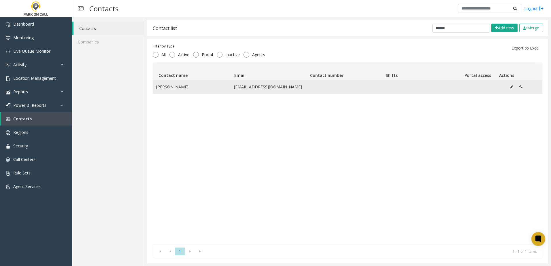
click at [507, 85] on button "Data table" at bounding box center [511, 87] width 9 height 9
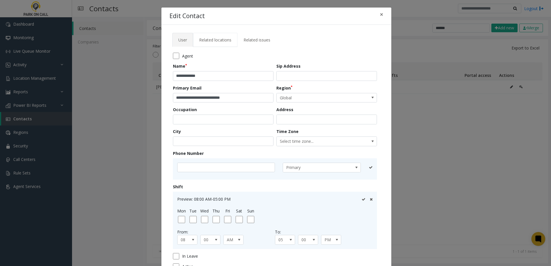
click at [214, 40] on span "Related locations" at bounding box center [215, 39] width 32 height 5
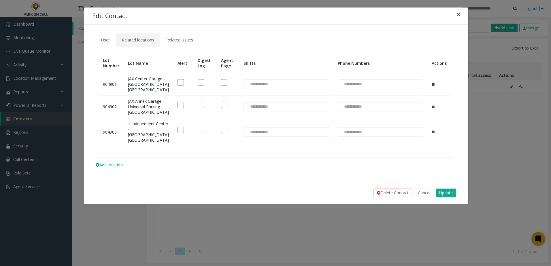
click at [456, 12] on button "×" at bounding box center [459, 14] width 12 height 14
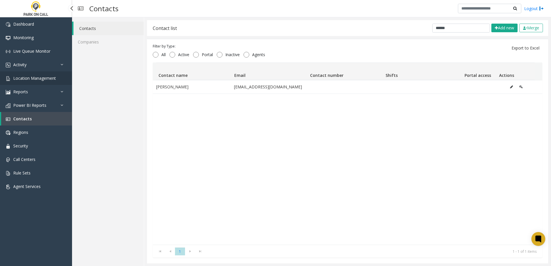
click at [43, 73] on link "Location Management" at bounding box center [36, 78] width 72 height 14
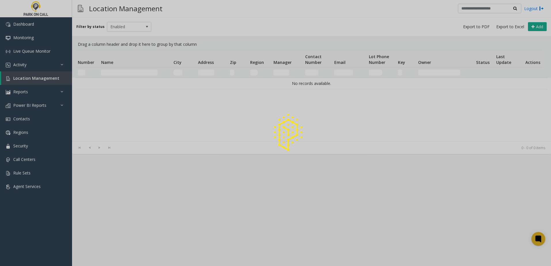
click at [114, 73] on div at bounding box center [275, 133] width 551 height 266
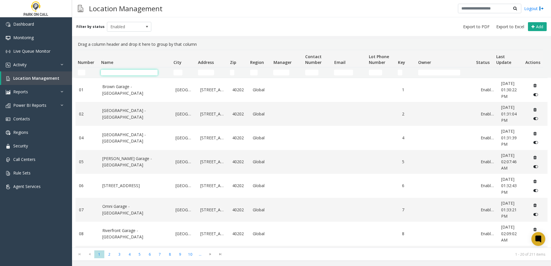
click at [117, 73] on input "Name Filter" at bounding box center [129, 73] width 57 height 6
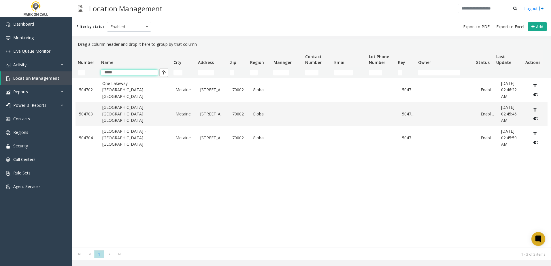
type input "*****"
click at [134, 192] on div "504702 [GEOGRAPHIC_DATA] [GEOGRAPHIC_DATA] [STREET_ADDRESS] Global 504702 Enabl…" at bounding box center [311, 163] width 472 height 170
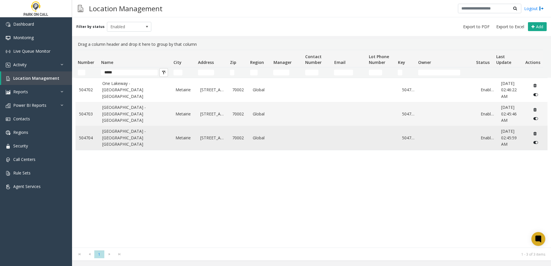
click at [127, 142] on link "[GEOGRAPHIC_DATA] - [GEOGRAPHIC_DATA] [GEOGRAPHIC_DATA]" at bounding box center [135, 137] width 66 height 19
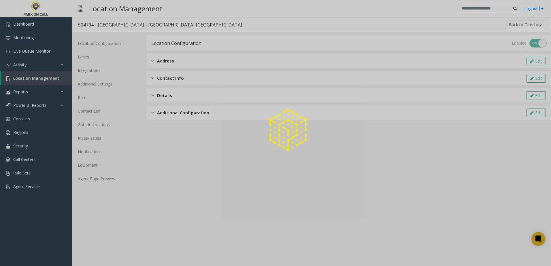
click at [105, 174] on div at bounding box center [275, 133] width 551 height 266
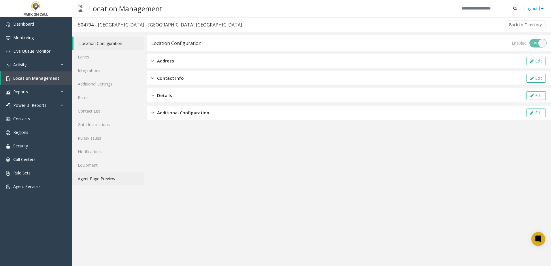
click at [101, 179] on link "Agent Page Preview" at bounding box center [108, 179] width 72 height 14
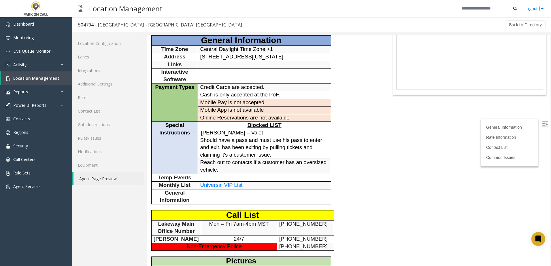
scroll to position [86, 0]
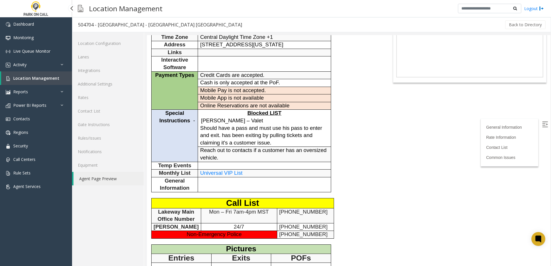
click at [27, 78] on span "Location Management" at bounding box center [36, 77] width 46 height 5
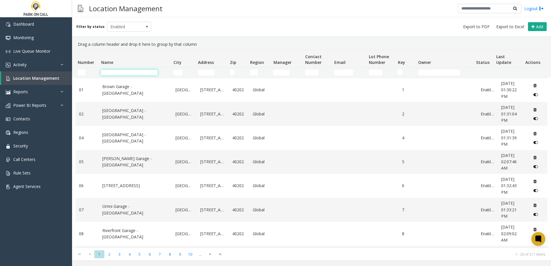
click at [130, 71] on input "Name Filter" at bounding box center [129, 73] width 57 height 6
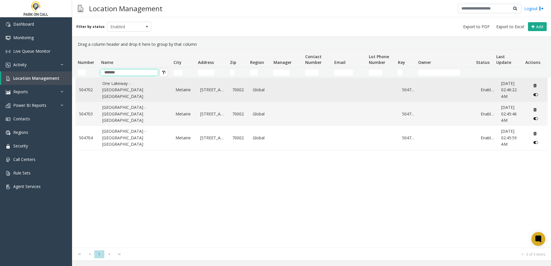
type input "*******"
click at [130, 90] on link "One Lakeway - [GEOGRAPHIC_DATA] [GEOGRAPHIC_DATA]" at bounding box center [135, 89] width 66 height 19
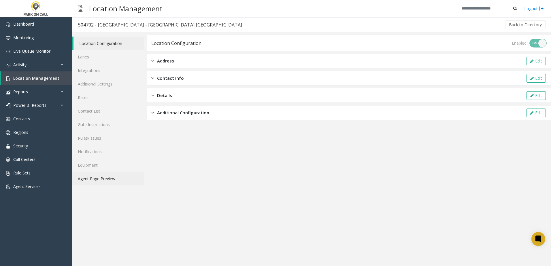
click at [107, 180] on link "Agent Page Preview" at bounding box center [108, 179] width 72 height 14
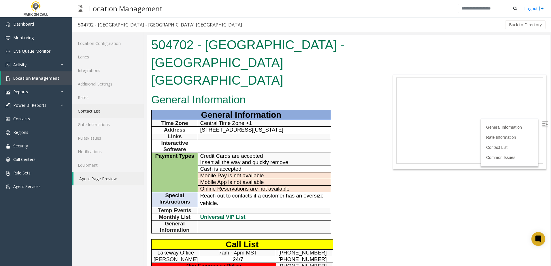
click at [98, 111] on link "Contact List" at bounding box center [108, 111] width 72 height 14
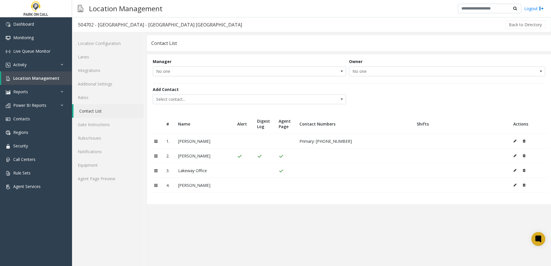
click at [191, 219] on app-contact-list "Contact List Manager No one Owner No one Add Contact Select contact... # Name A…" at bounding box center [349, 150] width 404 height 231
click at [220, 230] on app-contact-list "Contact List Manager No one Owner No one Add Contact Select contact... # Name A…" at bounding box center [349, 150] width 404 height 231
click at [40, 79] on span "Location Management" at bounding box center [36, 77] width 46 height 5
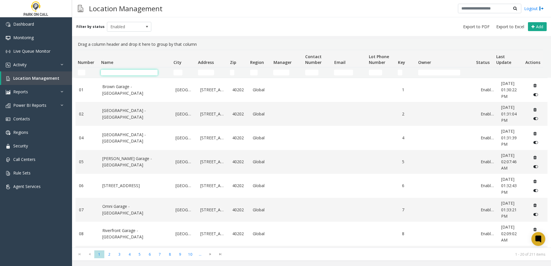
click at [135, 74] on input "Name Filter" at bounding box center [129, 73] width 57 height 6
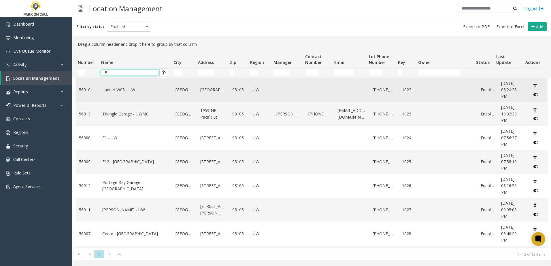
type input "**"
click at [123, 88] on link "Lander W08 - UW" at bounding box center [135, 90] width 66 height 6
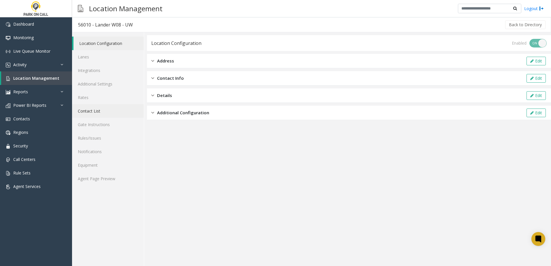
click at [95, 111] on link "Contact List" at bounding box center [108, 111] width 72 height 14
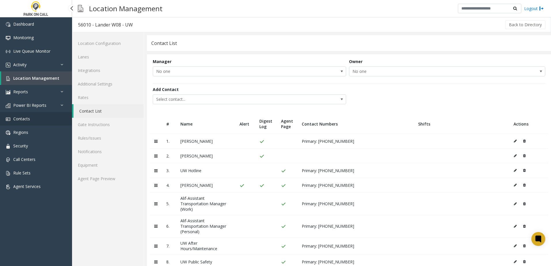
click at [32, 118] on link "Contacts" at bounding box center [36, 119] width 72 height 14
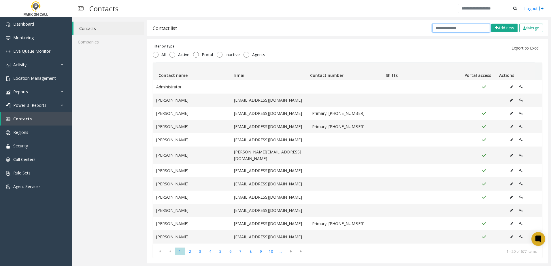
click at [447, 28] on input "text" at bounding box center [461, 28] width 58 height 9
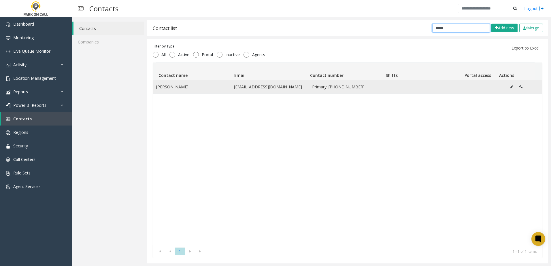
type input "*****"
drag, startPoint x: 270, startPoint y: 88, endPoint x: 226, endPoint y: 88, distance: 44.1
click at [226, 88] on tr "[PERSON_NAME] [EMAIL_ADDRESS][DOMAIN_NAME] Primary: [PHONE_NUMBER]" at bounding box center [348, 86] width 390 height 13
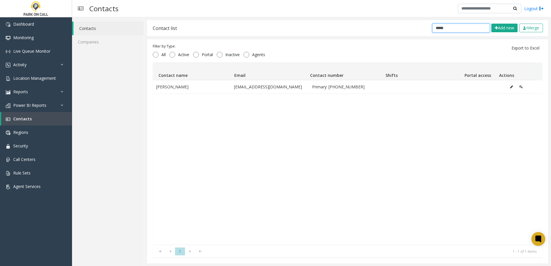
click at [442, 29] on input "*****" at bounding box center [461, 28] width 58 height 9
click at [35, 76] on span "Location Management" at bounding box center [34, 77] width 43 height 5
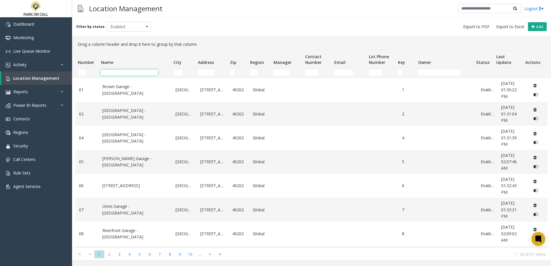
click at [122, 74] on input "Name Filter" at bounding box center [129, 73] width 57 height 6
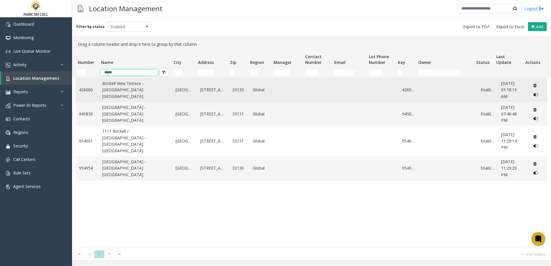
type input "*****"
click at [130, 87] on link "Brickell View Terrace - [GEOGRAPHIC_DATA] [GEOGRAPHIC_DATA]" at bounding box center [135, 89] width 66 height 19
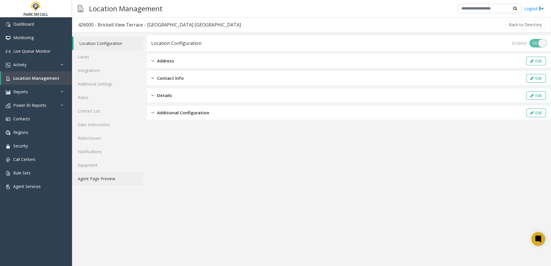
click at [103, 180] on link "Agent Page Preview" at bounding box center [108, 179] width 72 height 14
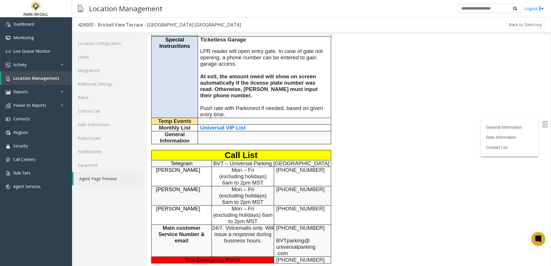
scroll to position [173, 0]
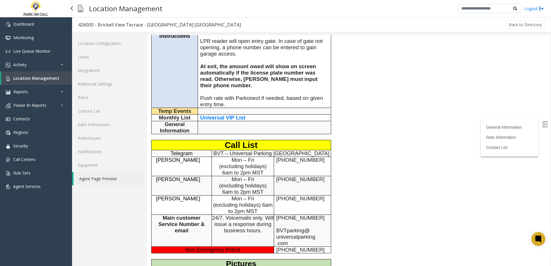
click at [33, 75] on span "Location Management" at bounding box center [36, 77] width 46 height 5
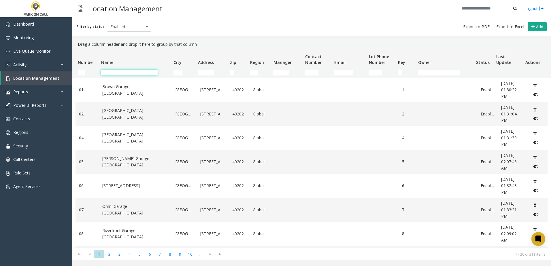
click at [138, 73] on input "Name Filter" at bounding box center [129, 73] width 57 height 6
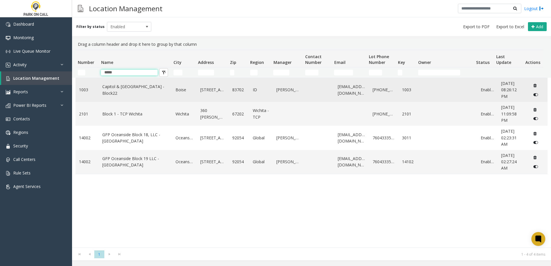
type input "*****"
click at [134, 88] on link "Capitol & [GEOGRAPHIC_DATA] - Block22" at bounding box center [135, 90] width 66 height 13
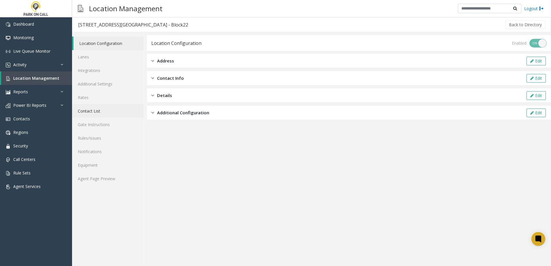
click at [98, 110] on link "Contact List" at bounding box center [108, 111] width 72 height 14
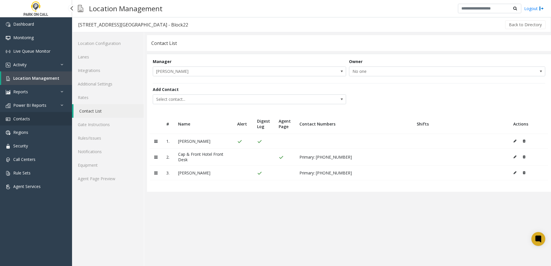
click at [27, 120] on span "Contacts" at bounding box center [21, 118] width 17 height 5
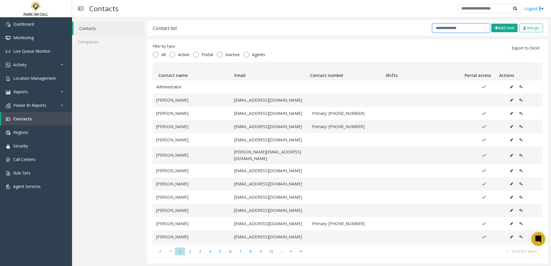
click at [441, 27] on input "text" at bounding box center [461, 28] width 58 height 9
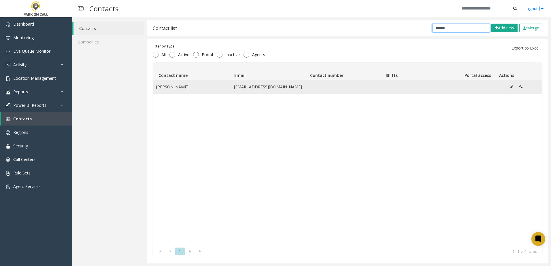
type input "******"
drag, startPoint x: 301, startPoint y: 85, endPoint x: 230, endPoint y: 85, distance: 71.7
click at [231, 85] on td "[EMAIL_ADDRESS][DOMAIN_NAME]" at bounding box center [270, 86] width 78 height 13
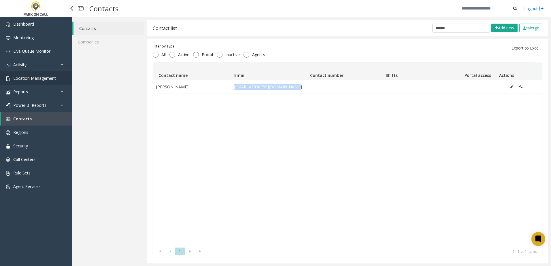
click at [33, 82] on link "Location Management" at bounding box center [36, 78] width 72 height 14
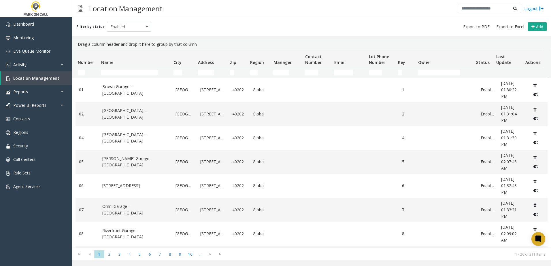
click at [125, 69] on td "Name Filter" at bounding box center [135, 72] width 72 height 10
click at [126, 75] on td "Name Filter" at bounding box center [135, 72] width 72 height 10
click at [126, 73] on input "Name Filter" at bounding box center [129, 73] width 57 height 6
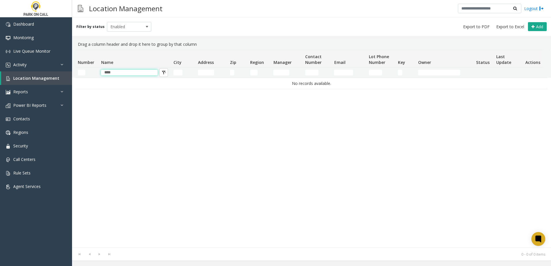
drag, startPoint x: 127, startPoint y: 73, endPoint x: -2, endPoint y: 72, distance: 128.8
click at [0, 72] on html "Dashboard Monitoring Live Queue Monitor Activity Daily Activity Lane Activity A…" at bounding box center [275, 133] width 551 height 266
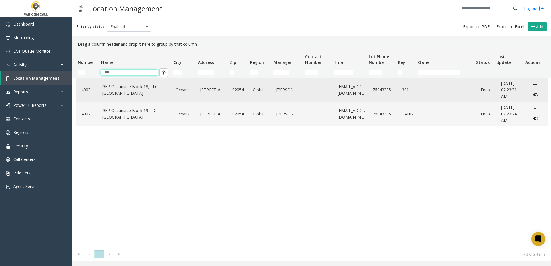
type input "***"
click at [135, 97] on td "GFP Oceanside Block 18, LLC - [GEOGRAPHIC_DATA]" at bounding box center [135, 90] width 73 height 24
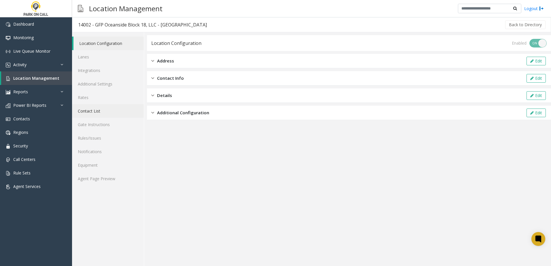
click at [94, 107] on link "Contact List" at bounding box center [108, 111] width 72 height 14
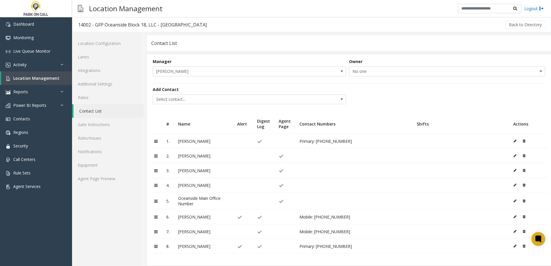
click at [342, 247] on span "Primary: [PHONE_NUMBER]" at bounding box center [325, 246] width 52 height 5
